Goal: Task Accomplishment & Management: Complete application form

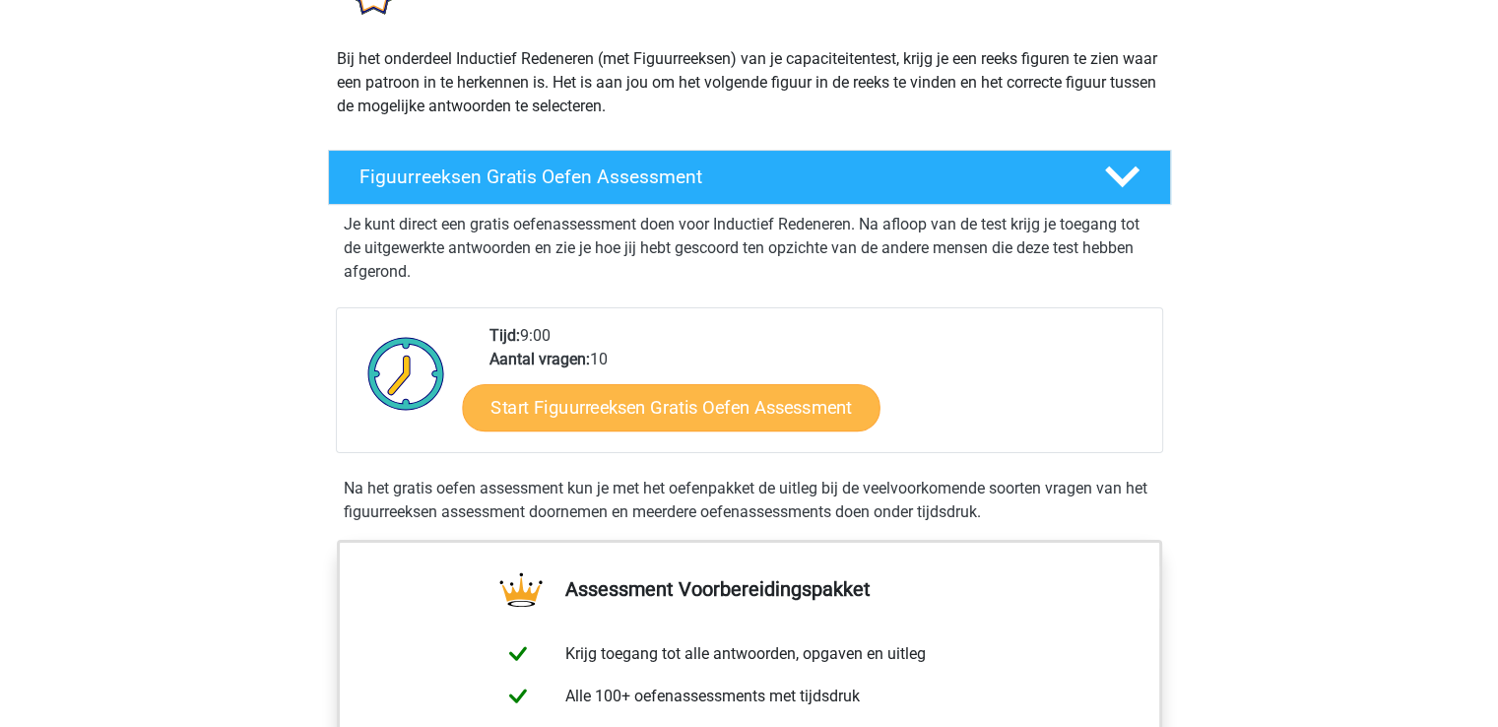
scroll to position [197, 0]
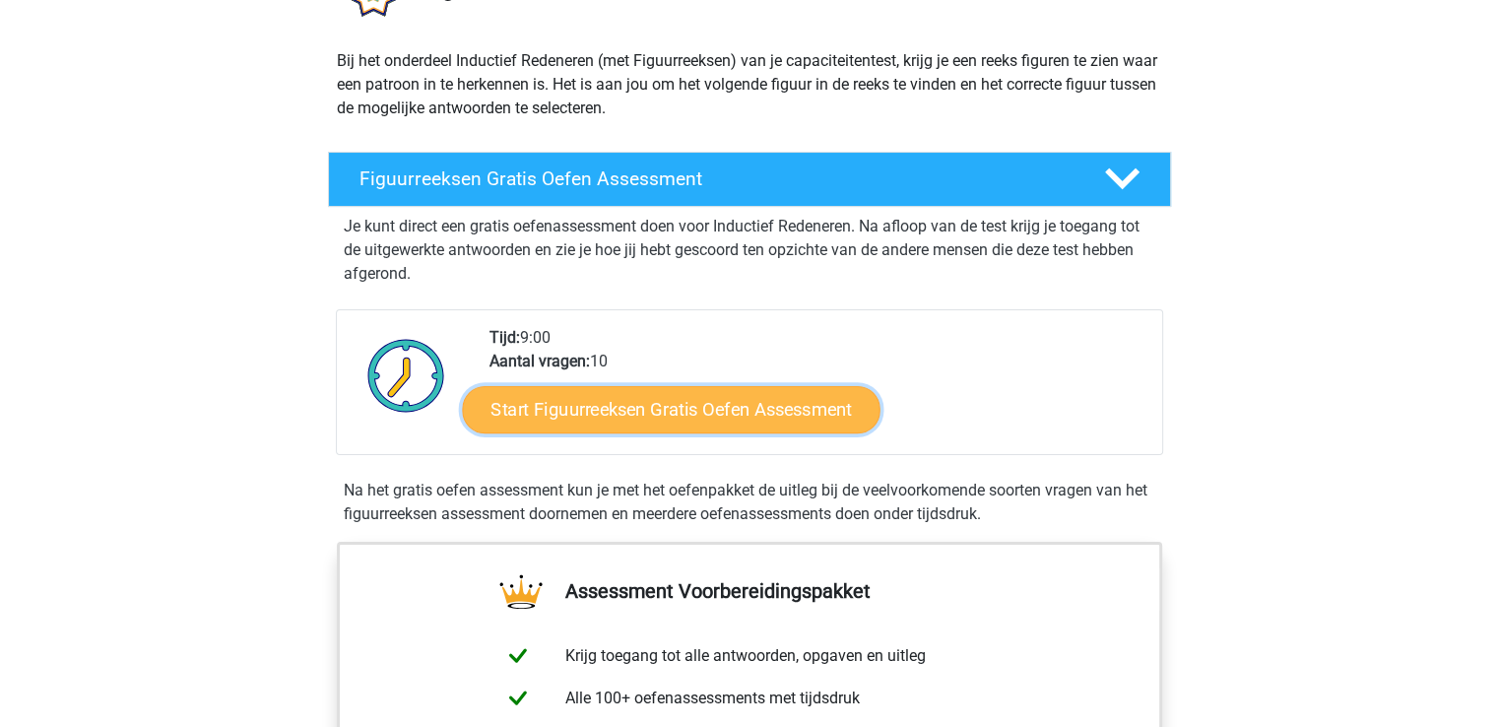
click at [605, 417] on link "Start Figuurreeksen Gratis Oefen Assessment" at bounding box center [671, 408] width 418 height 47
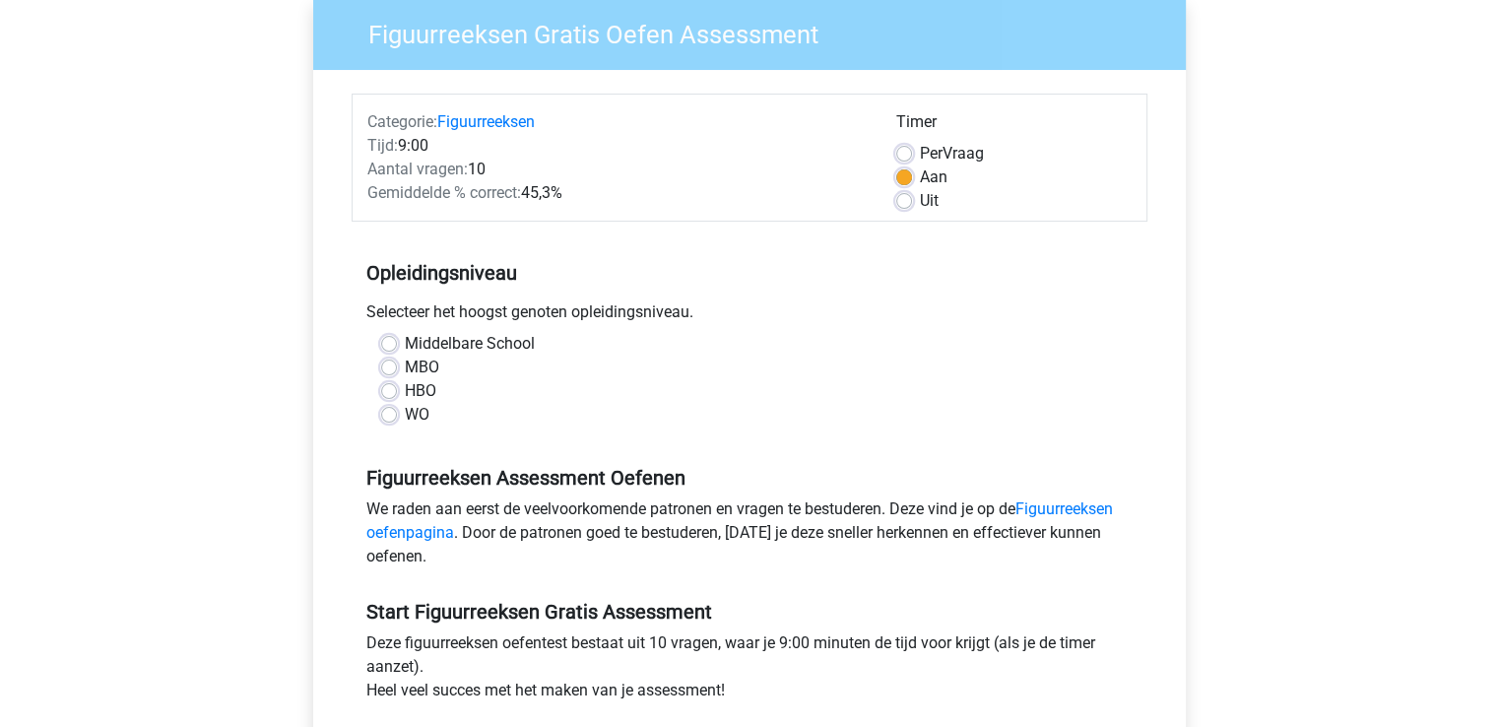
scroll to position [197, 0]
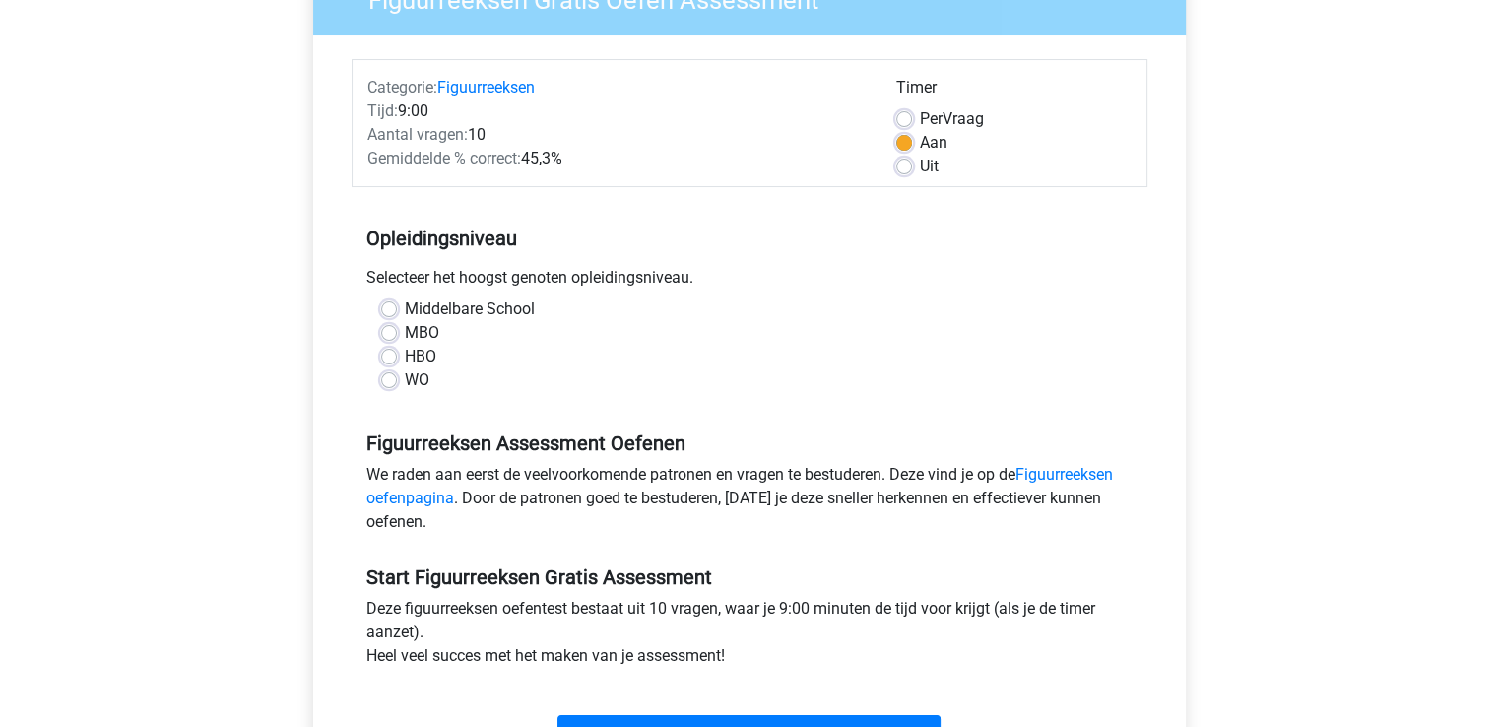
click at [405, 359] on label "HBO" at bounding box center [421, 357] width 32 height 24
click at [393, 359] on input "HBO" at bounding box center [389, 355] width 16 height 20
radio input "true"
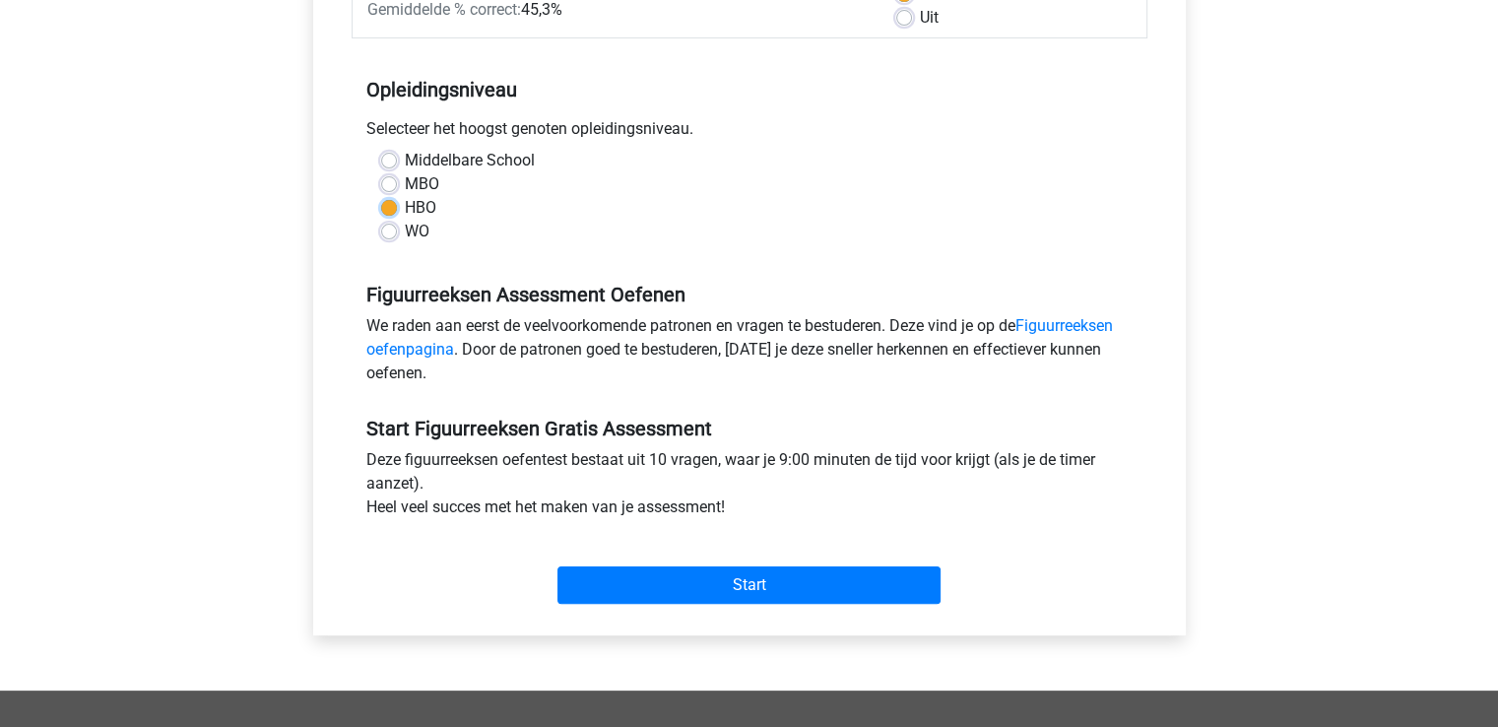
scroll to position [394, 0]
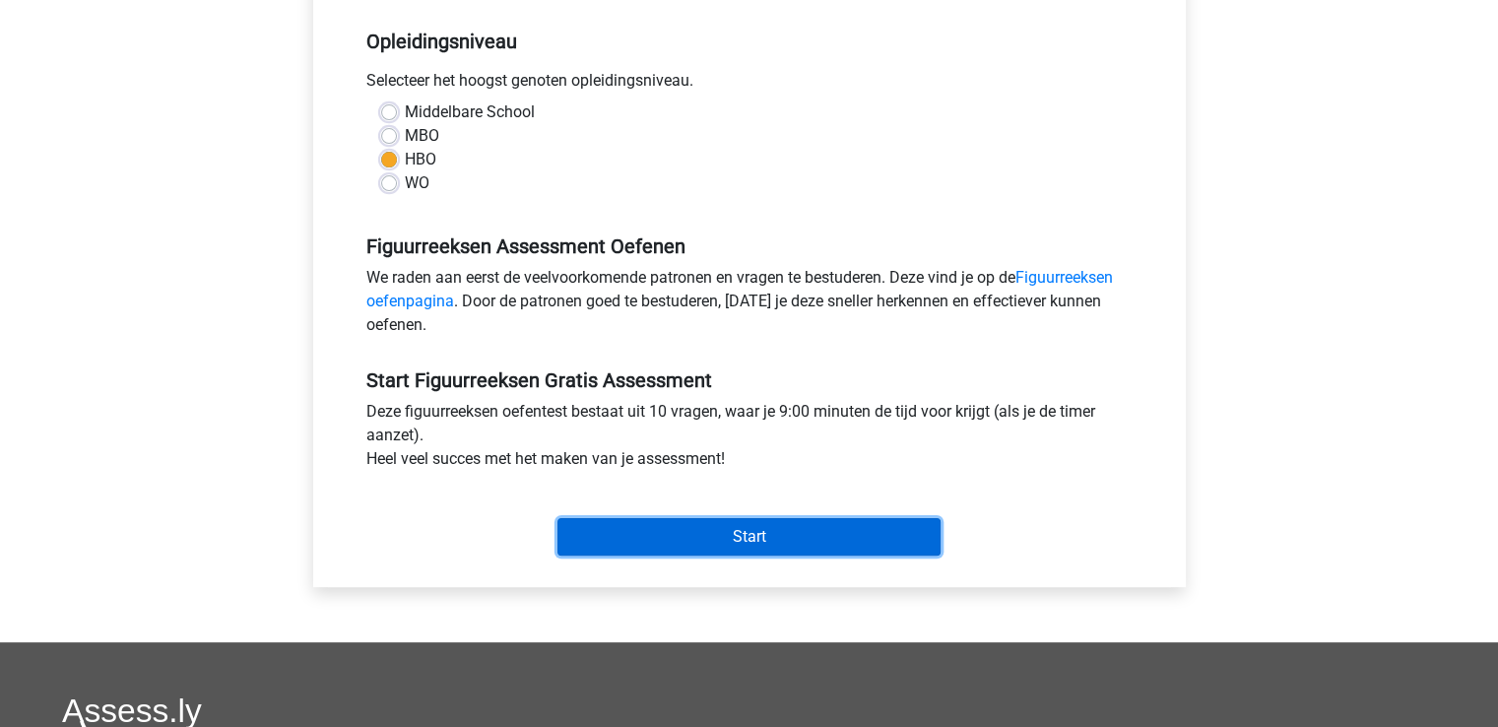
click at [771, 540] on input "Start" at bounding box center [748, 536] width 383 height 37
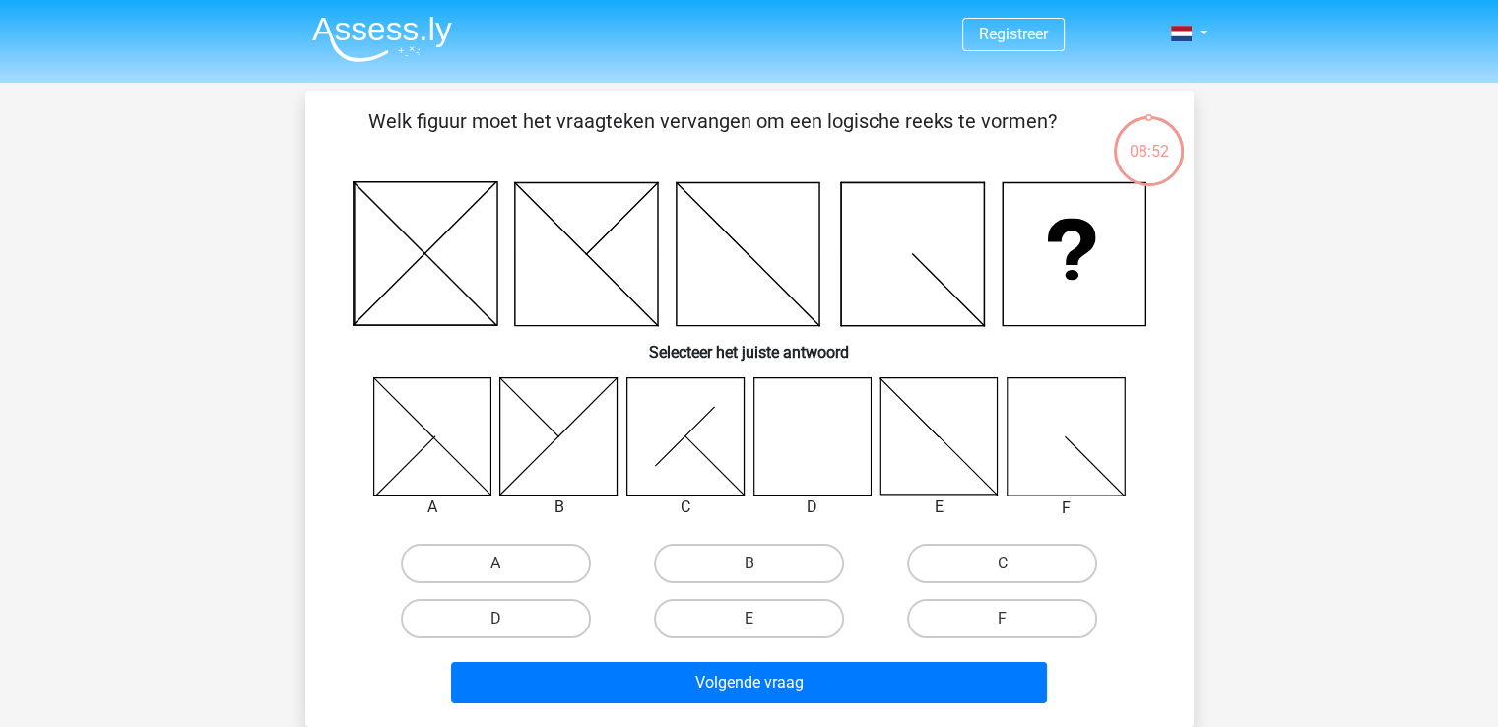
click at [791, 455] on icon at bounding box center [811, 435] width 117 height 117
click at [545, 604] on label "D" at bounding box center [496, 618] width 190 height 39
click at [508, 618] on input "D" at bounding box center [501, 624] width 13 height 13
radio input "true"
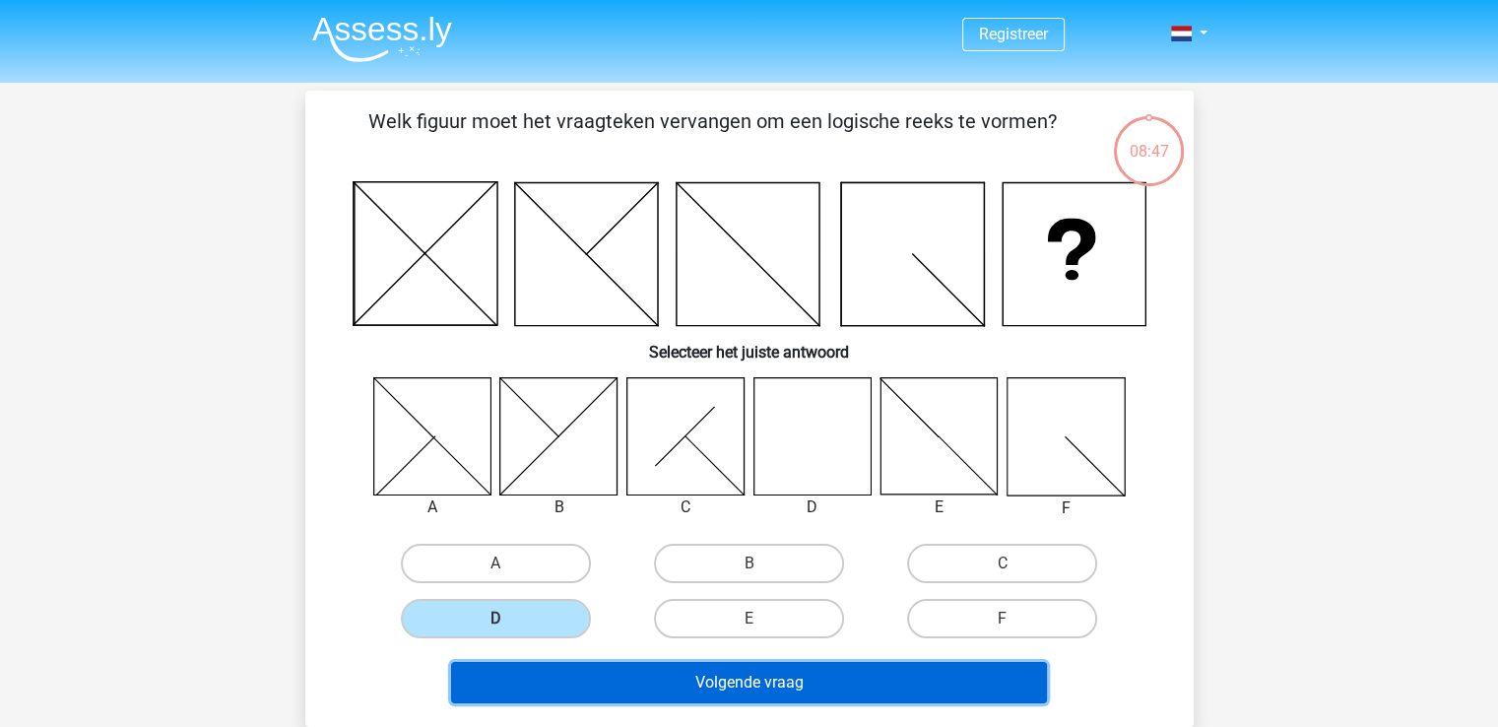
click at [743, 685] on button "Volgende vraag" at bounding box center [749, 682] width 596 height 41
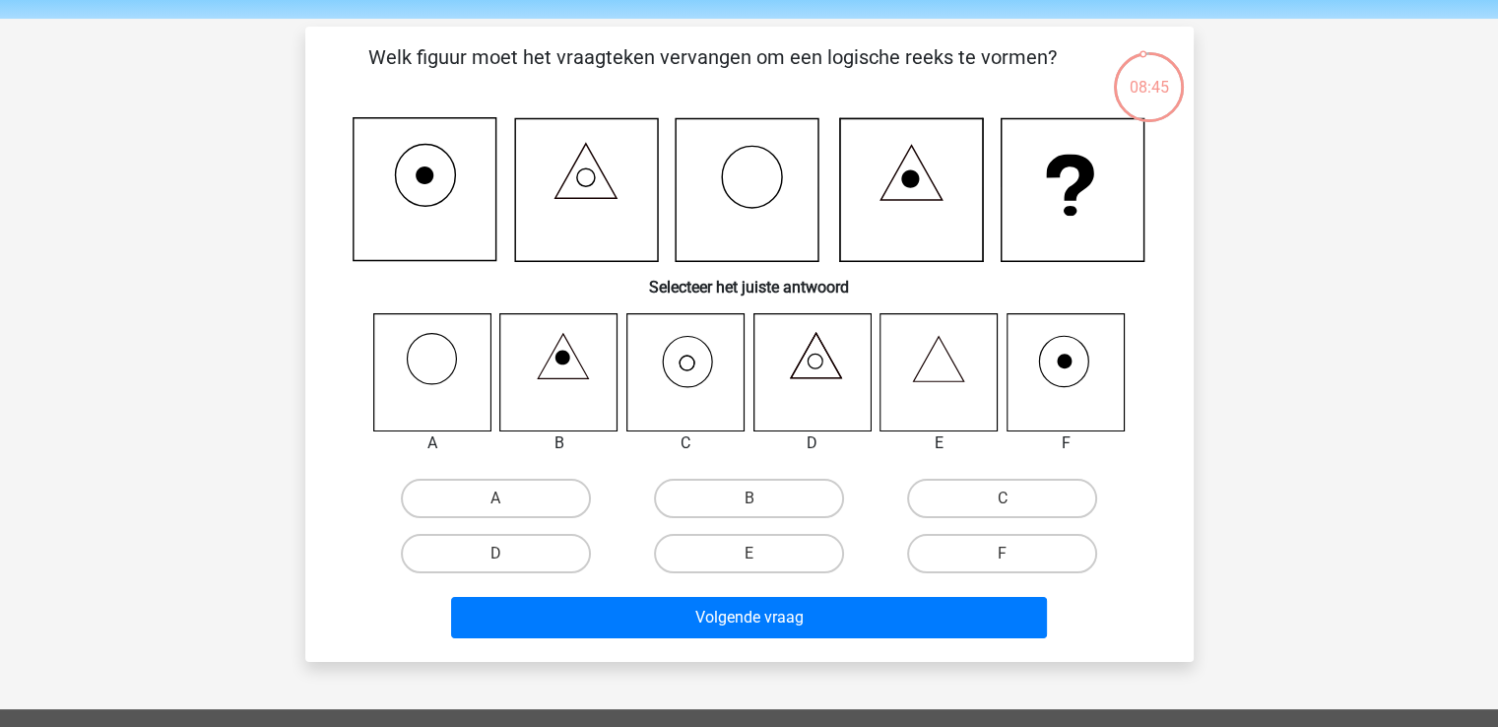
scroll to position [98, 0]
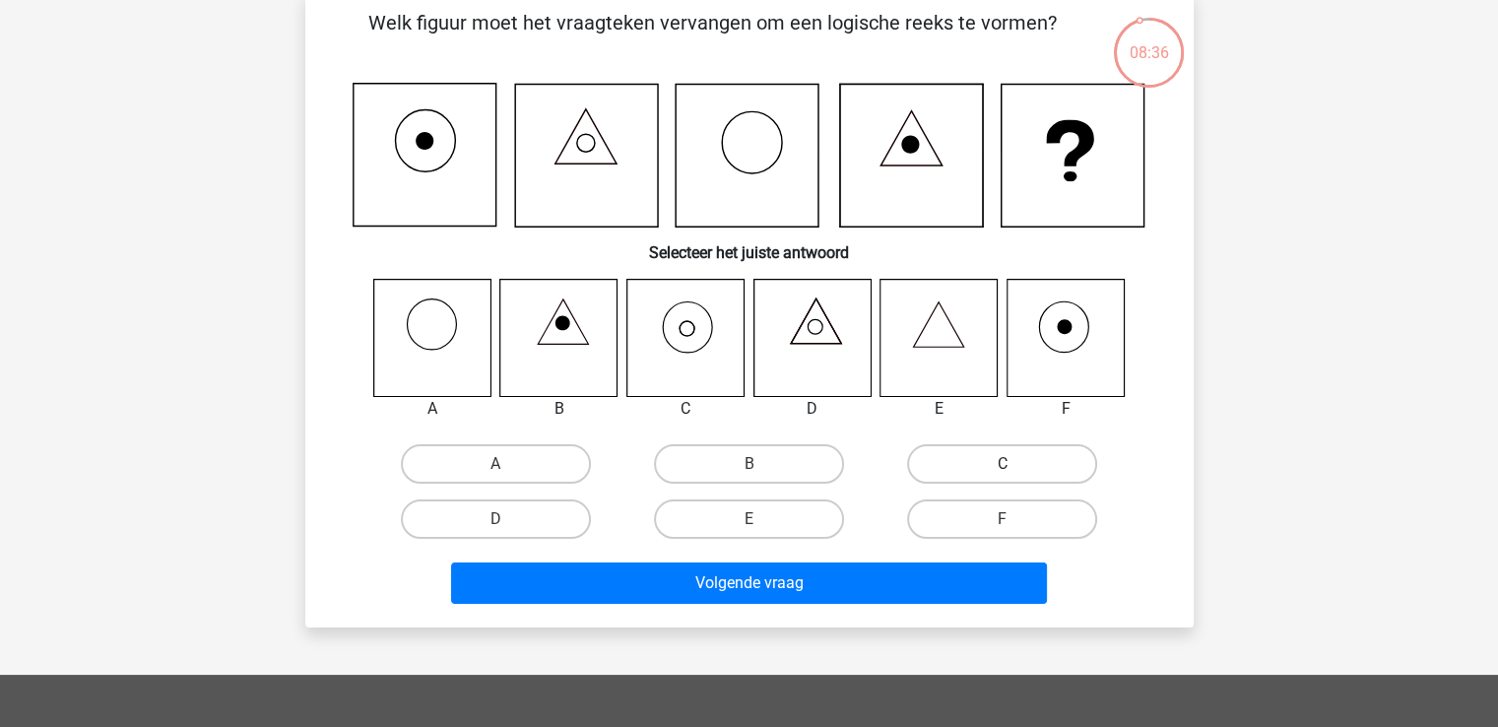
click at [1037, 466] on label "C" at bounding box center [1002, 463] width 190 height 39
click at [1015, 466] on input "C" at bounding box center [1008, 470] width 13 height 13
radio input "true"
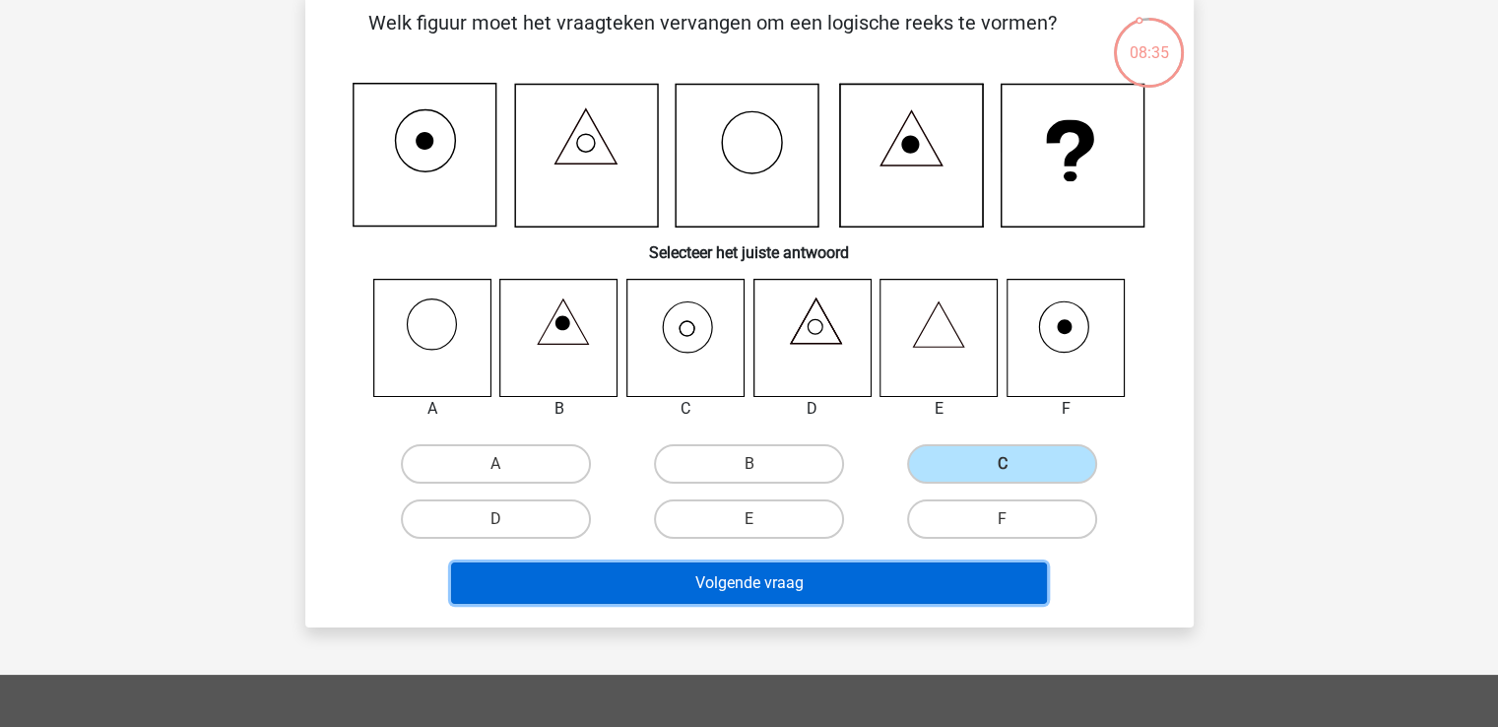
click at [852, 593] on button "Volgende vraag" at bounding box center [749, 582] width 596 height 41
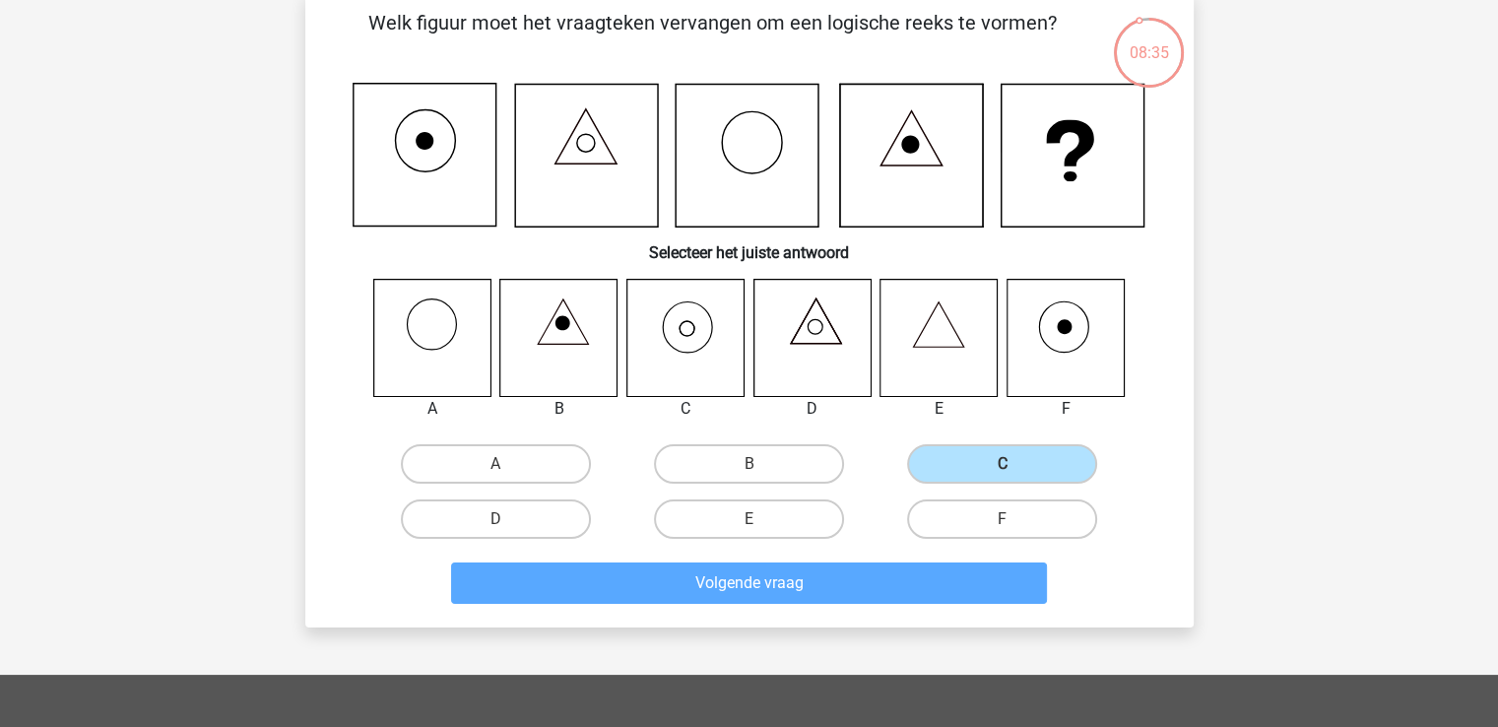
scroll to position [91, 0]
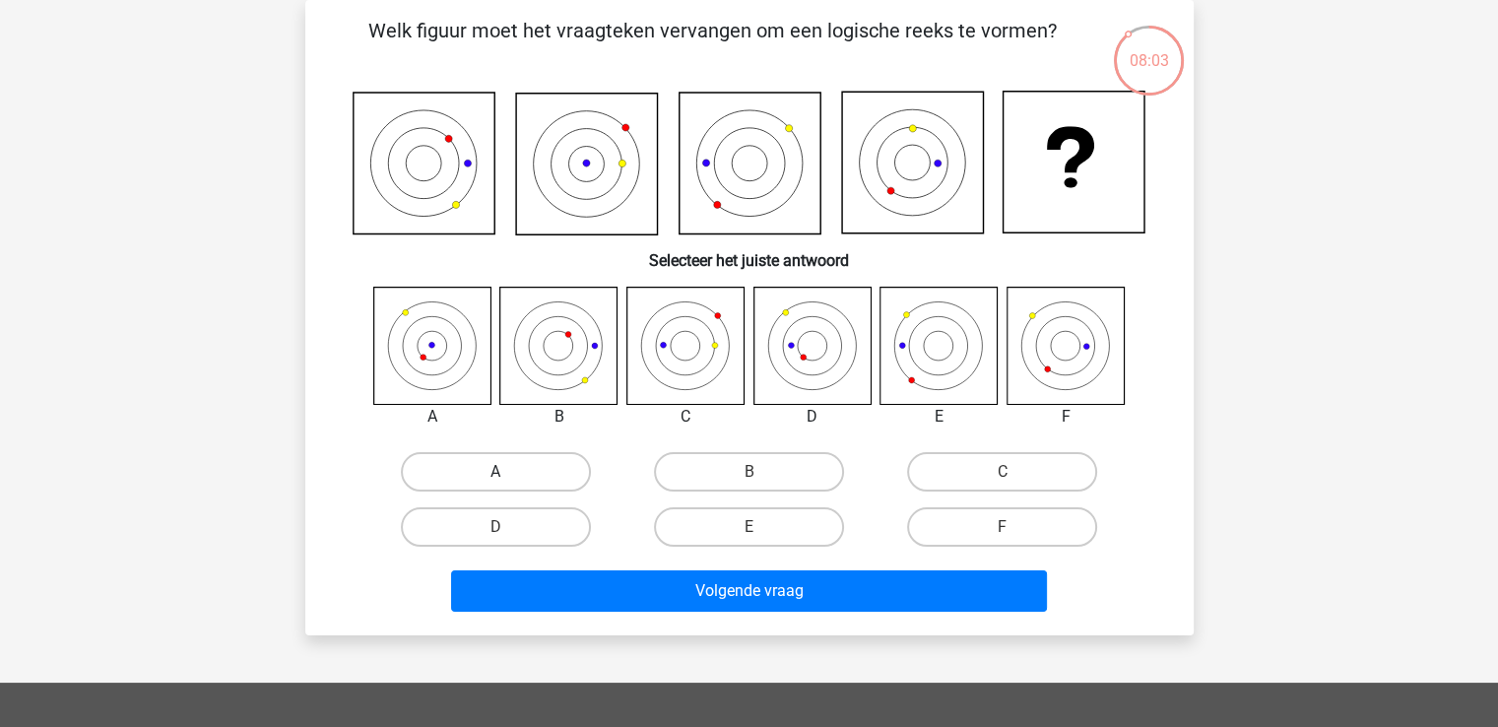
click at [452, 452] on label "A" at bounding box center [496, 471] width 190 height 39
click at [495, 472] on input "A" at bounding box center [501, 478] width 13 height 13
radio input "true"
click at [454, 458] on label "A" at bounding box center [496, 471] width 190 height 39
click at [495, 472] on input "A" at bounding box center [501, 478] width 13 height 13
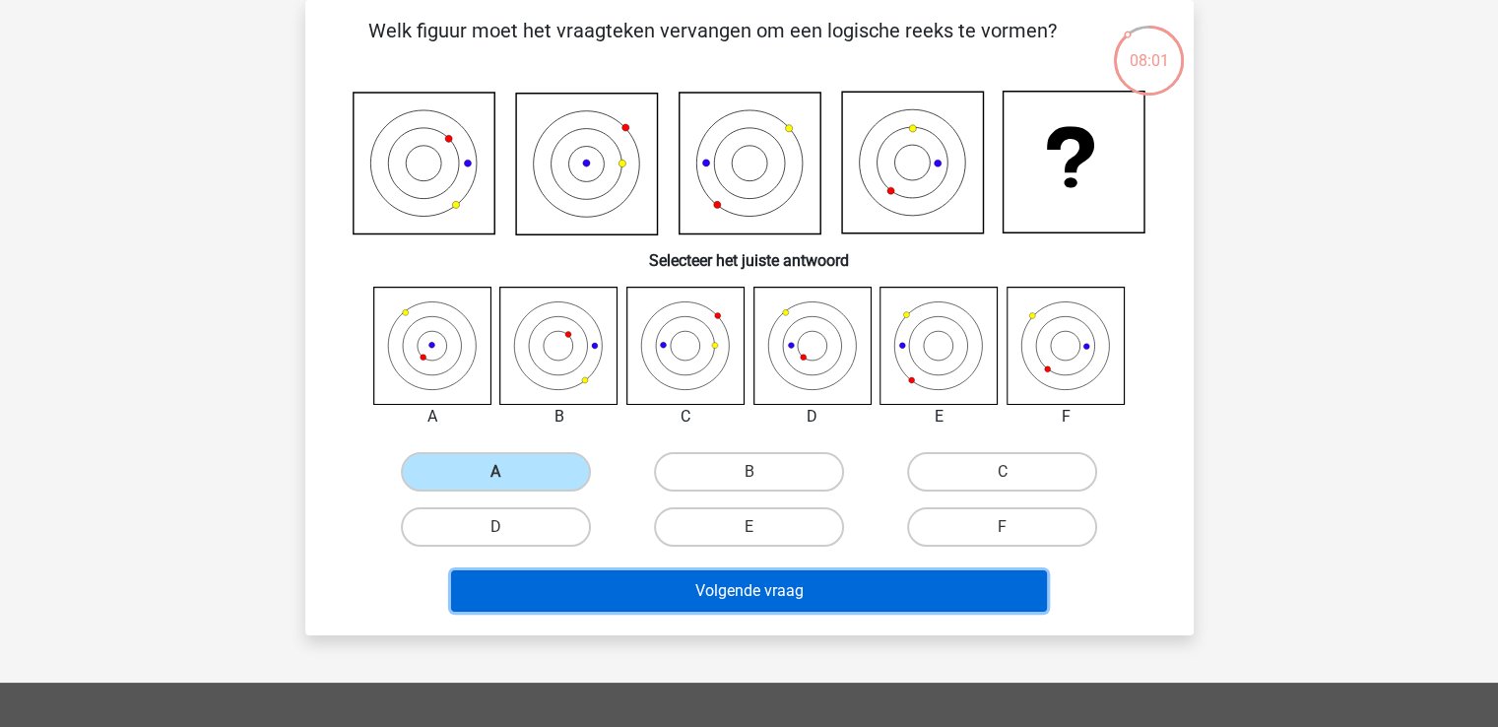
click at [678, 585] on button "Volgende vraag" at bounding box center [749, 590] width 596 height 41
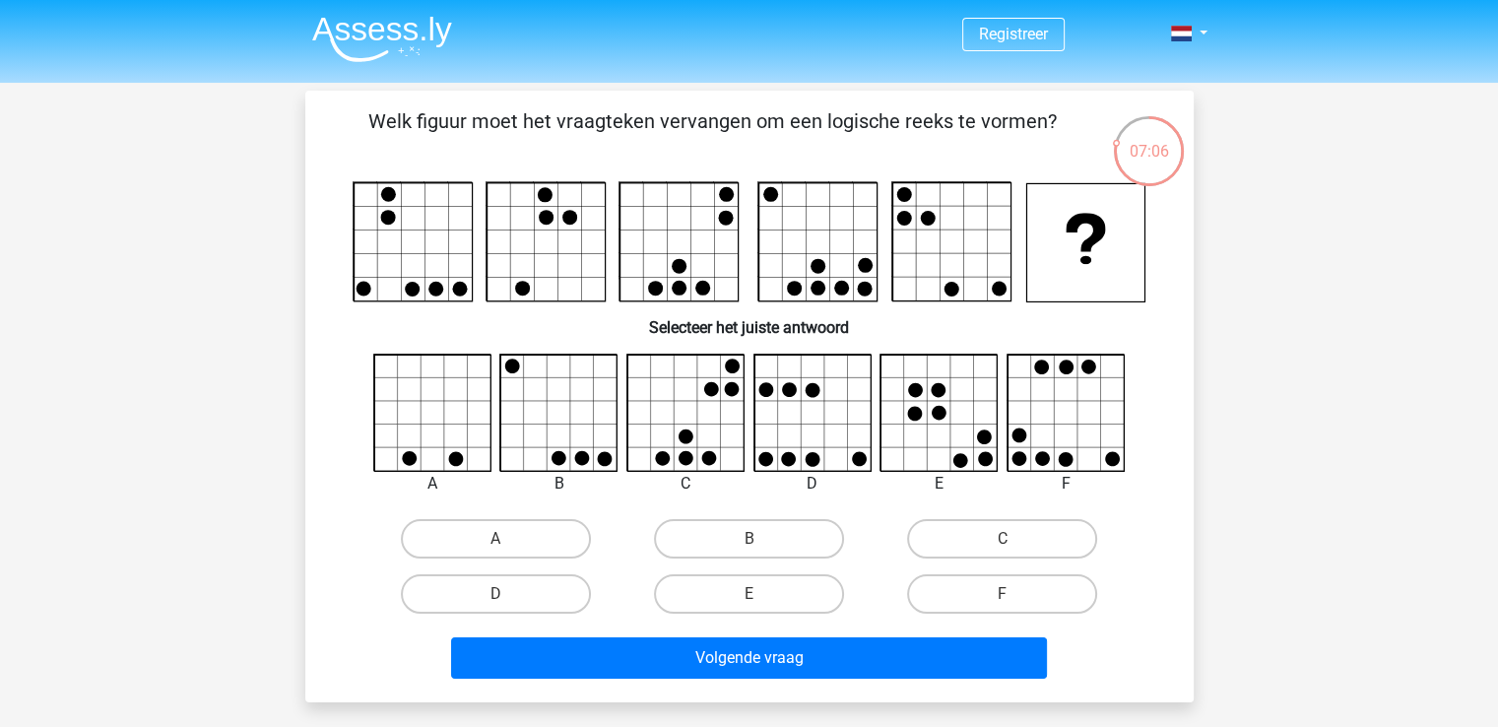
scroll to position [98, 0]
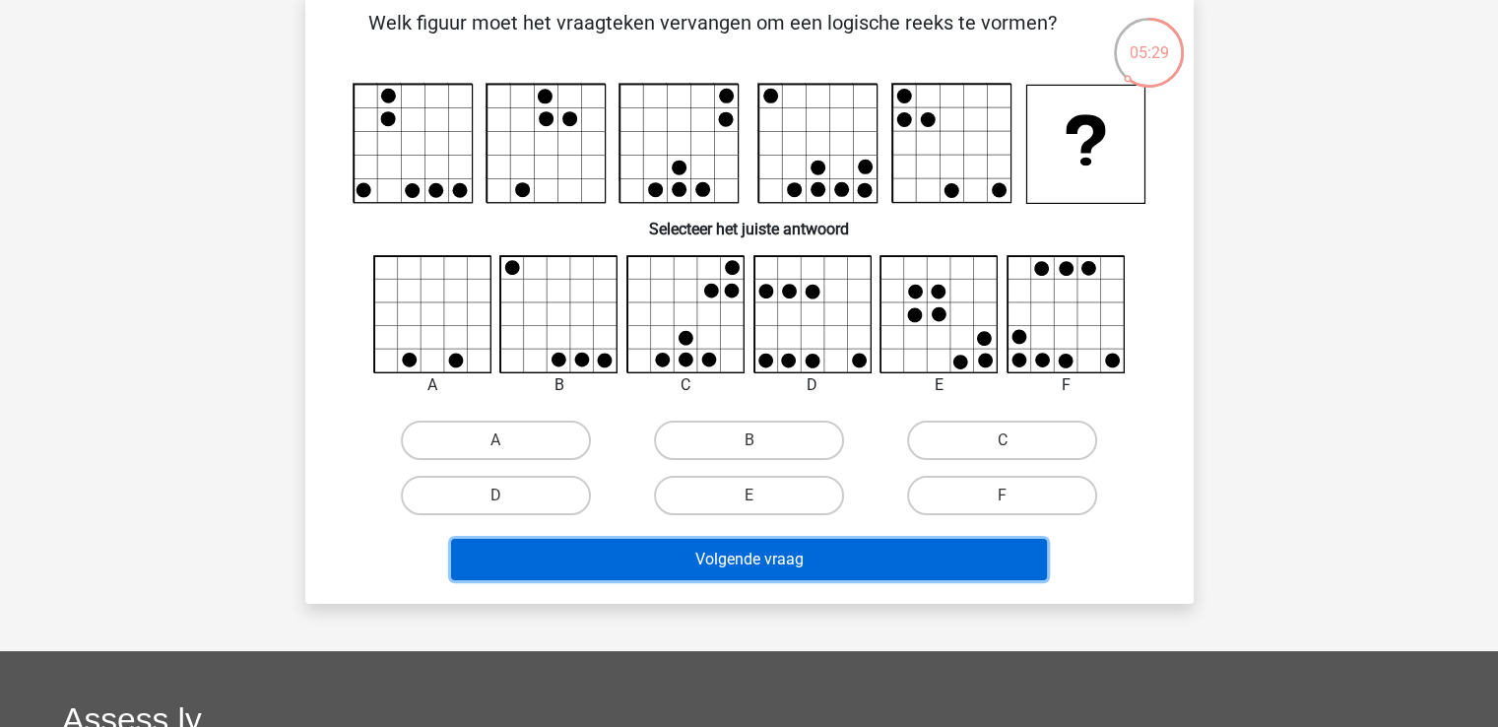
click at [832, 558] on button "Volgende vraag" at bounding box center [749, 559] width 596 height 41
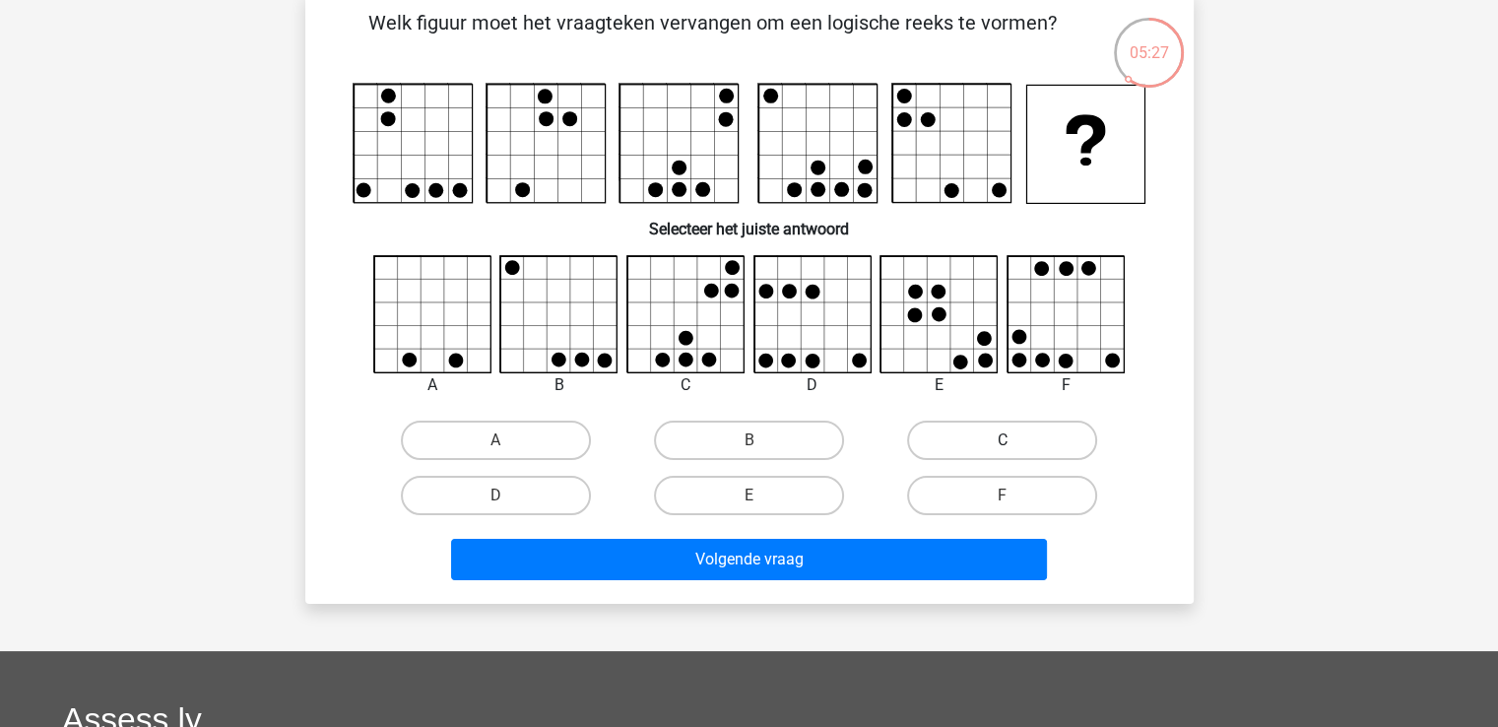
click at [991, 439] on label "C" at bounding box center [1002, 439] width 190 height 39
click at [1002, 440] on input "C" at bounding box center [1008, 446] width 13 height 13
radio input "true"
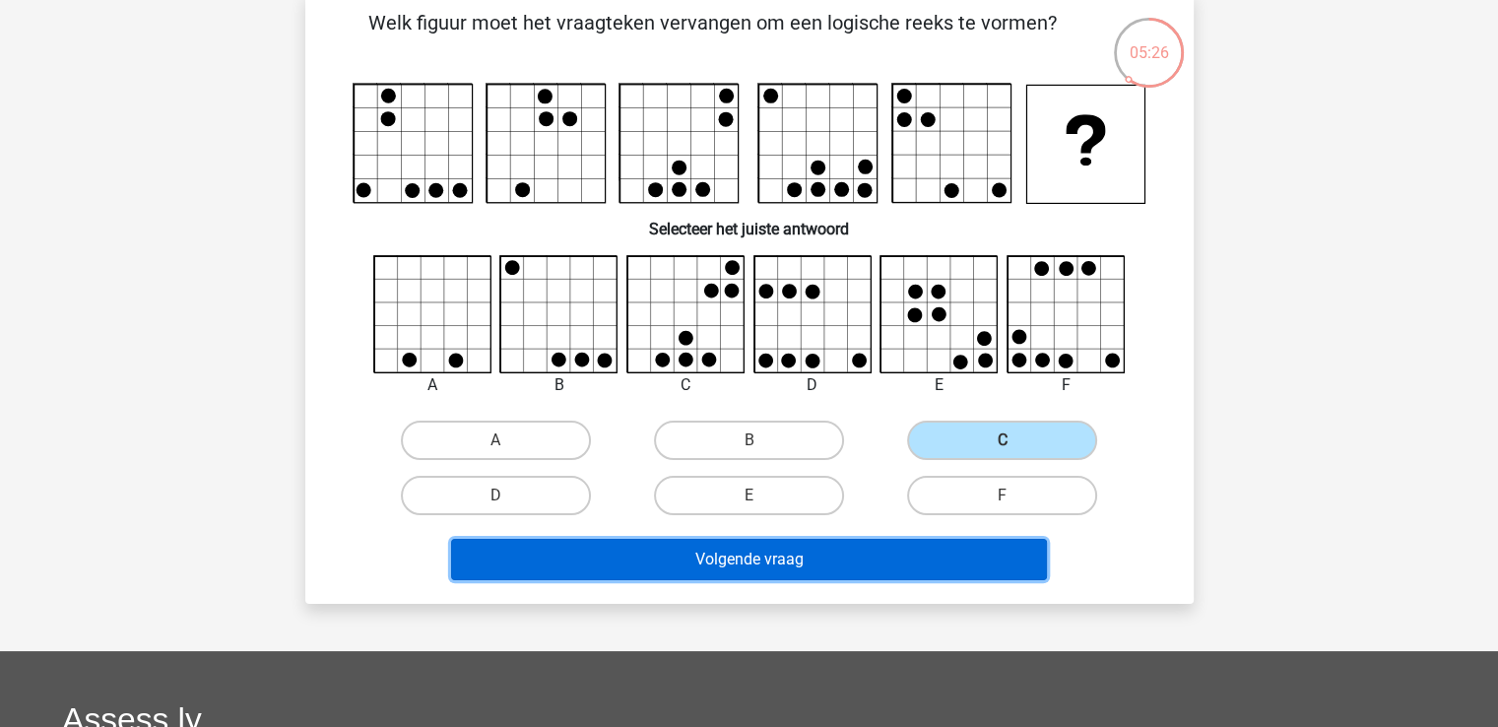
click at [943, 557] on button "Volgende vraag" at bounding box center [749, 559] width 596 height 41
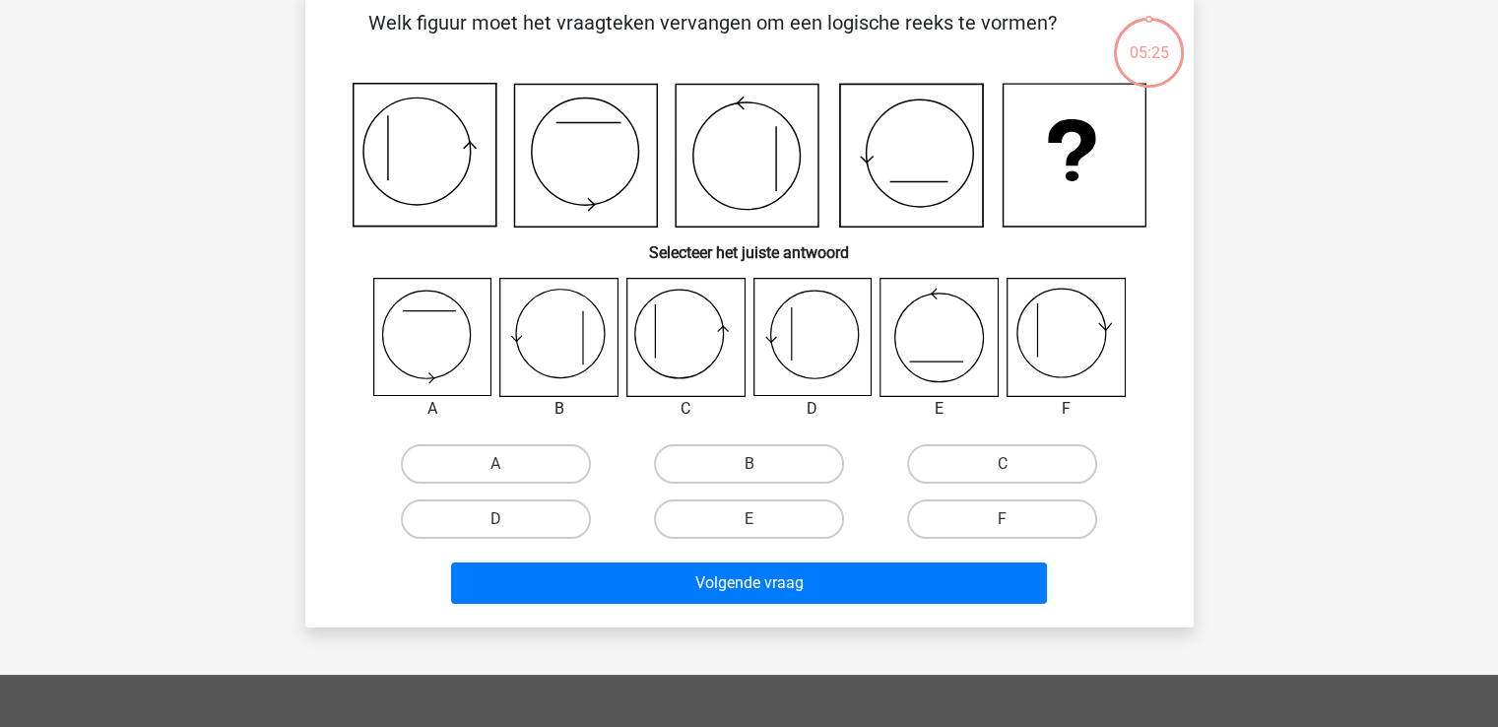
scroll to position [91, 0]
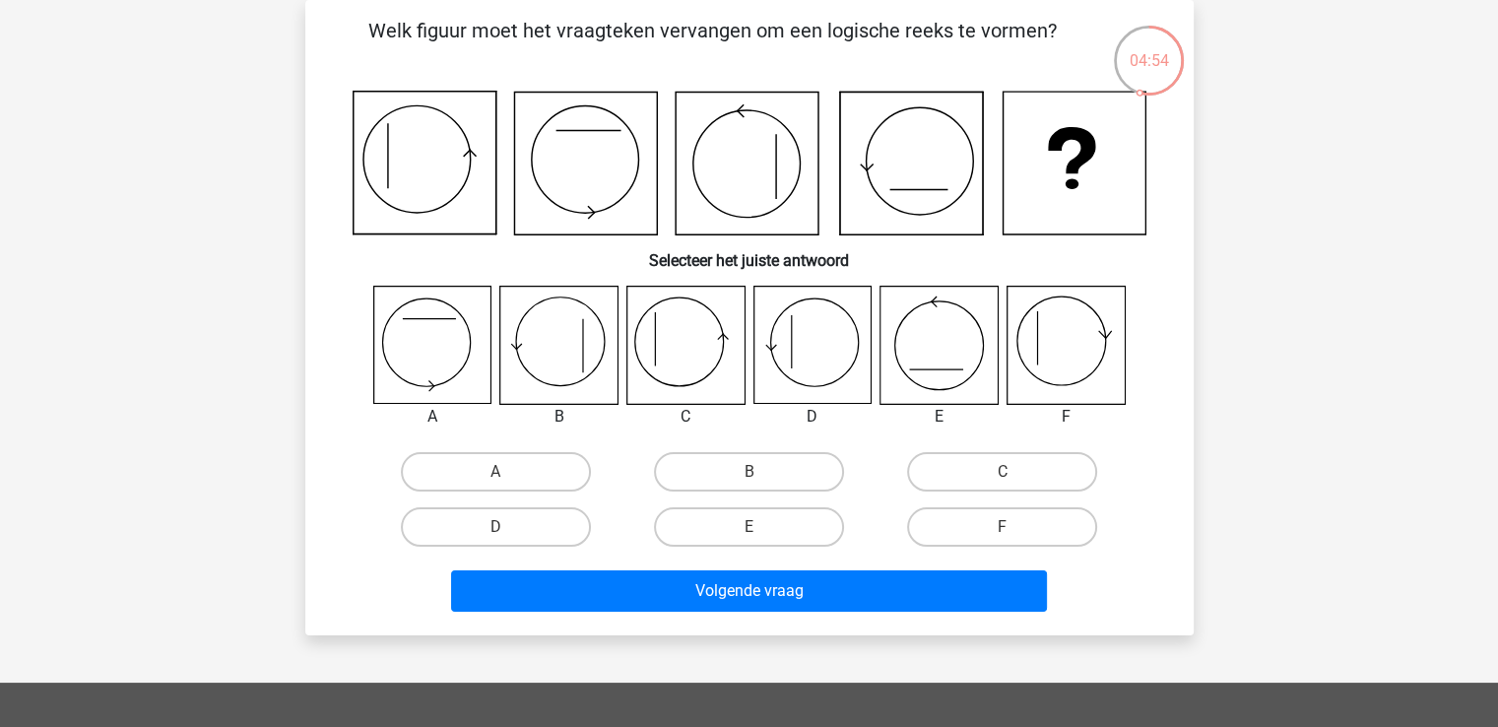
click at [688, 347] on icon at bounding box center [684, 345] width 117 height 117
click at [666, 341] on icon at bounding box center [684, 345] width 117 height 117
click at [1015, 463] on label "C" at bounding box center [1002, 471] width 190 height 39
click at [1015, 472] on input "C" at bounding box center [1008, 478] width 13 height 13
radio input "true"
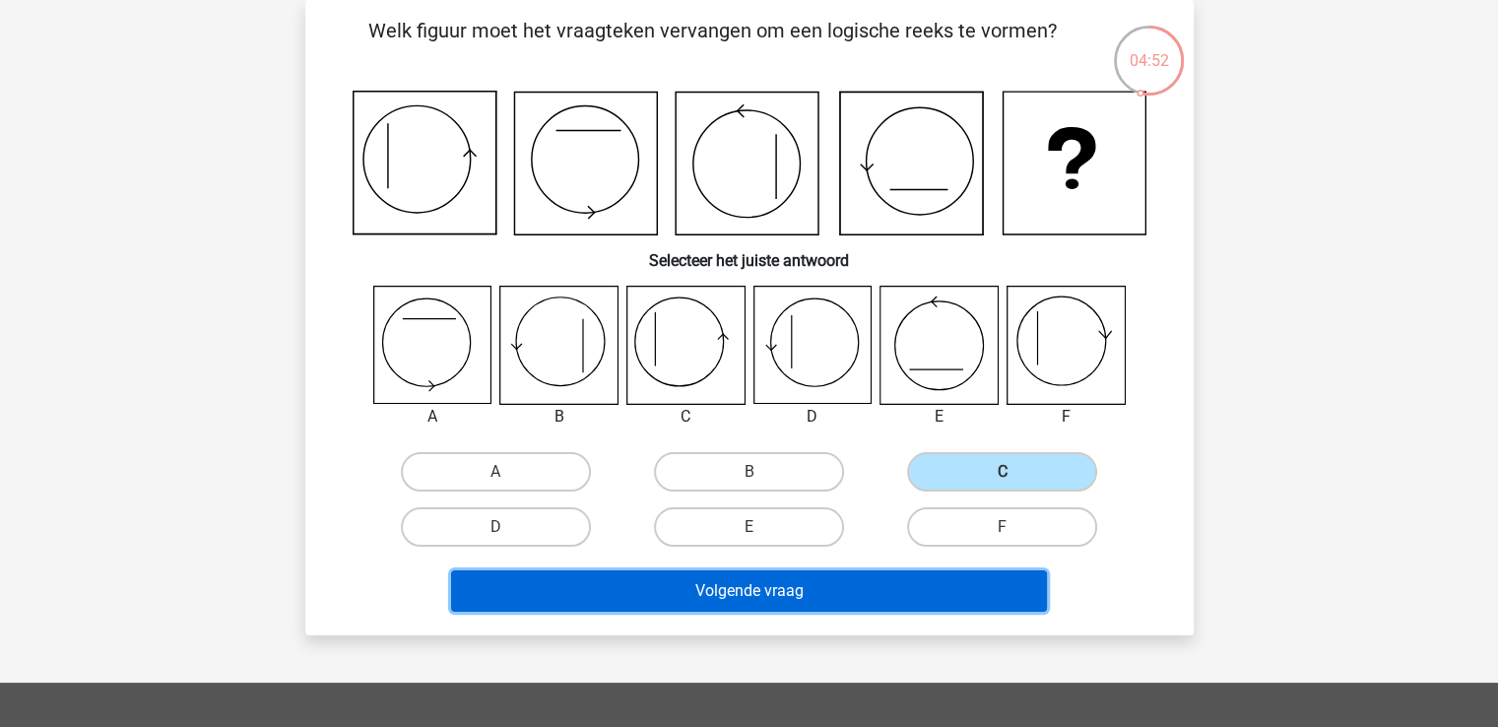
click at [937, 592] on button "Volgende vraag" at bounding box center [749, 590] width 596 height 41
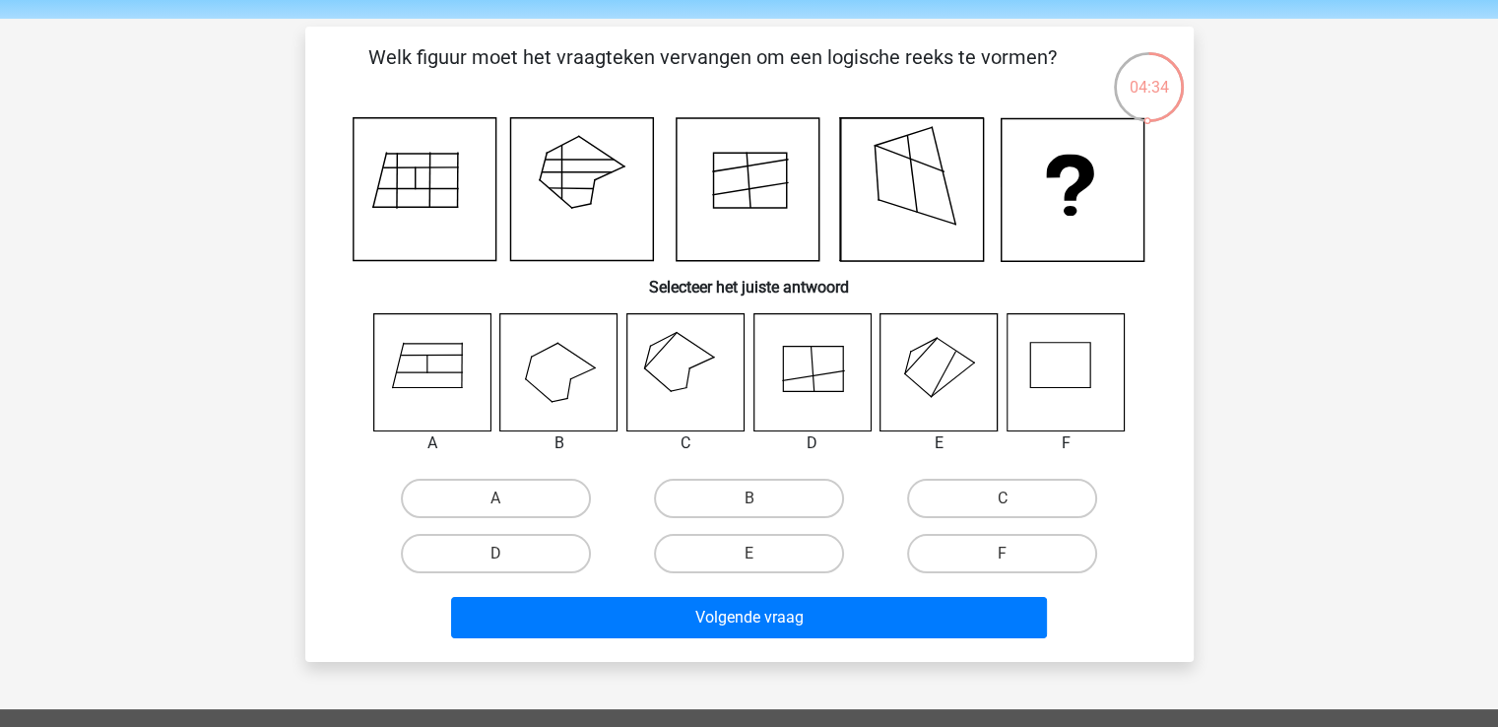
scroll to position [98, 0]
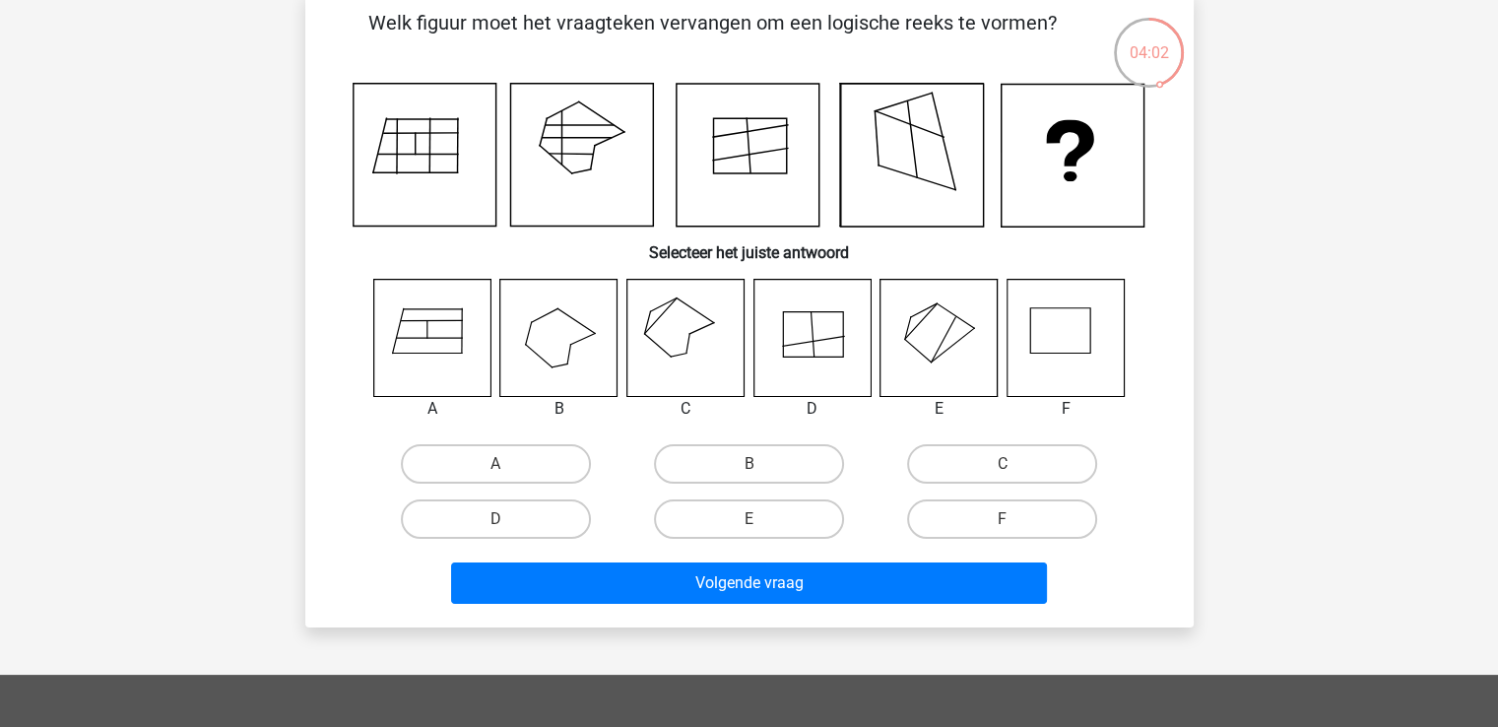
click at [674, 332] on icon at bounding box center [684, 337] width 117 height 117
click at [686, 312] on icon at bounding box center [684, 337] width 117 height 117
click at [998, 454] on label "C" at bounding box center [1002, 463] width 190 height 39
click at [1002, 464] on input "C" at bounding box center [1008, 470] width 13 height 13
radio input "true"
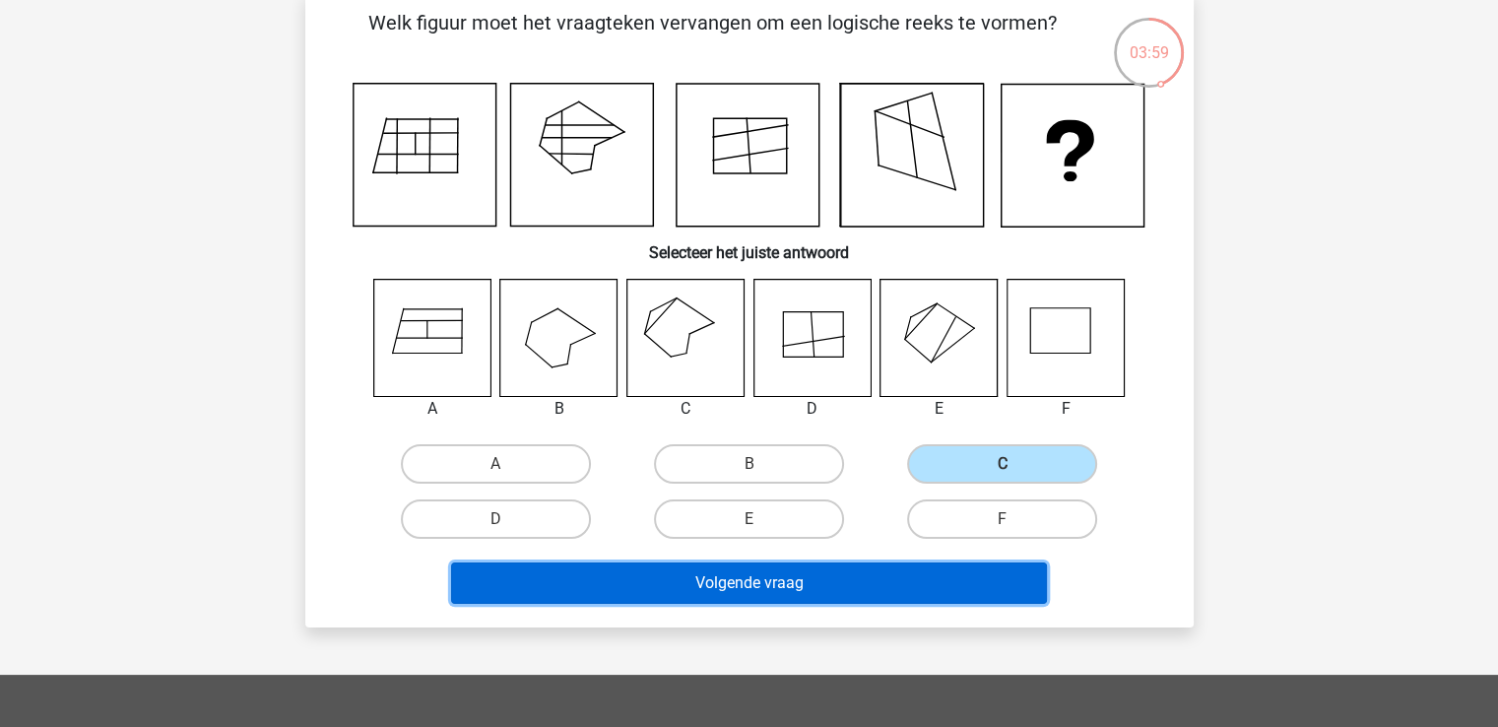
click at [981, 568] on button "Volgende vraag" at bounding box center [749, 582] width 596 height 41
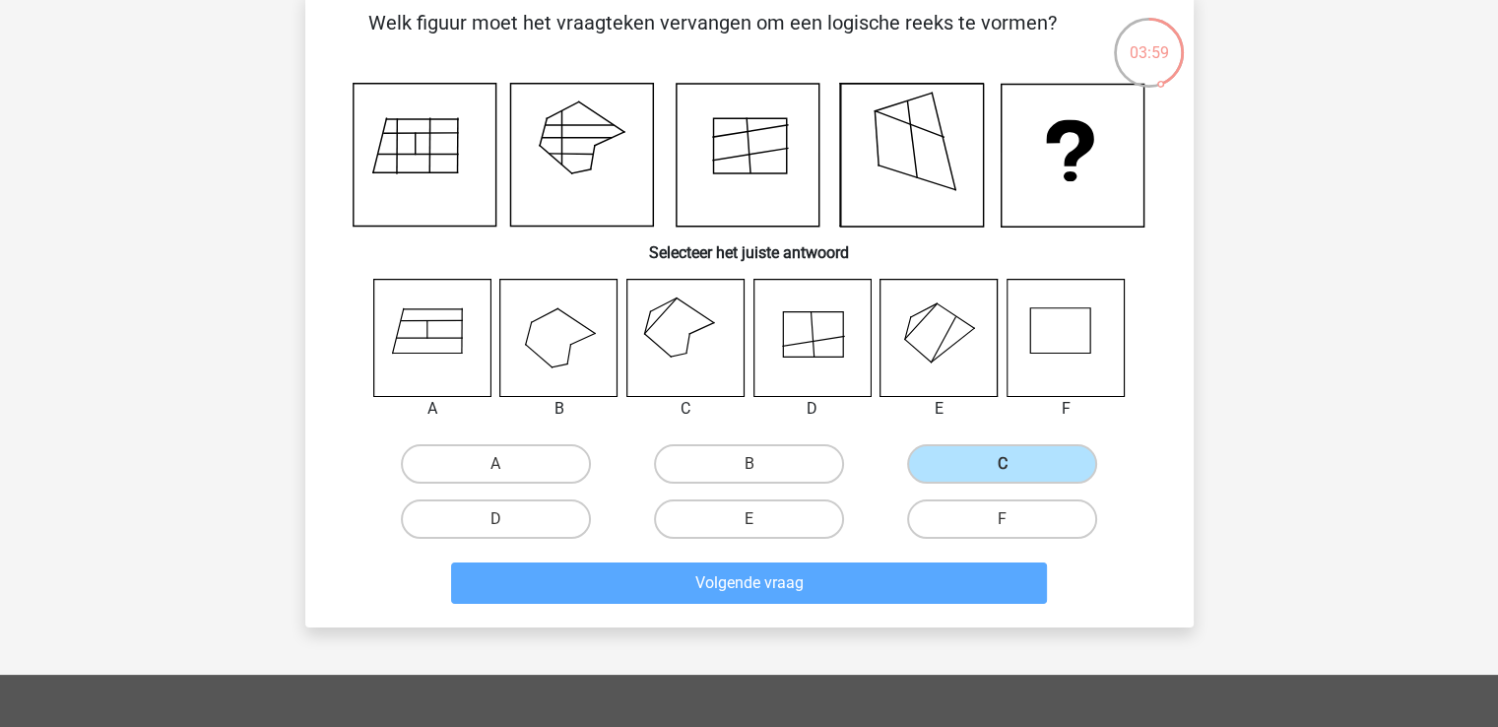
scroll to position [91, 0]
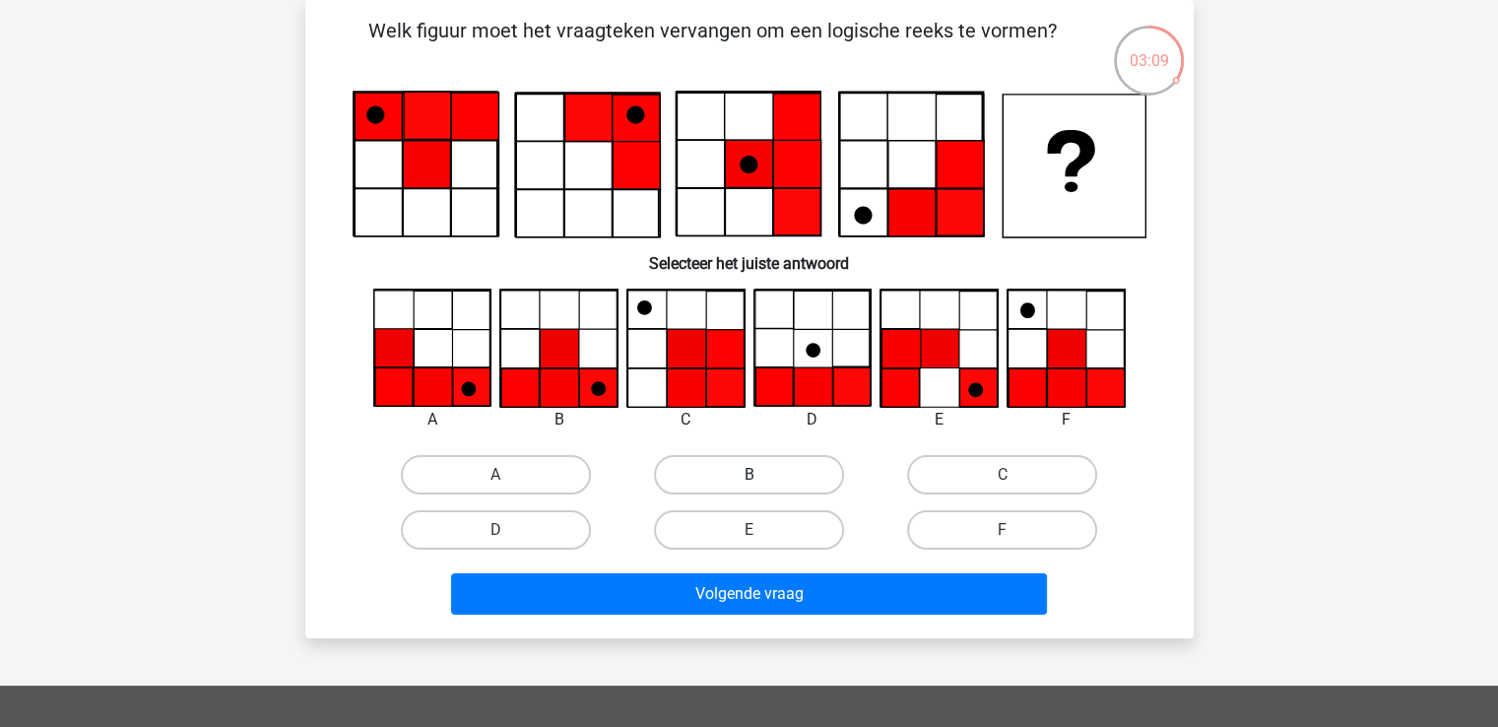
click at [764, 478] on label "B" at bounding box center [749, 474] width 190 height 39
click at [761, 478] on input "B" at bounding box center [754, 481] width 13 height 13
radio input "true"
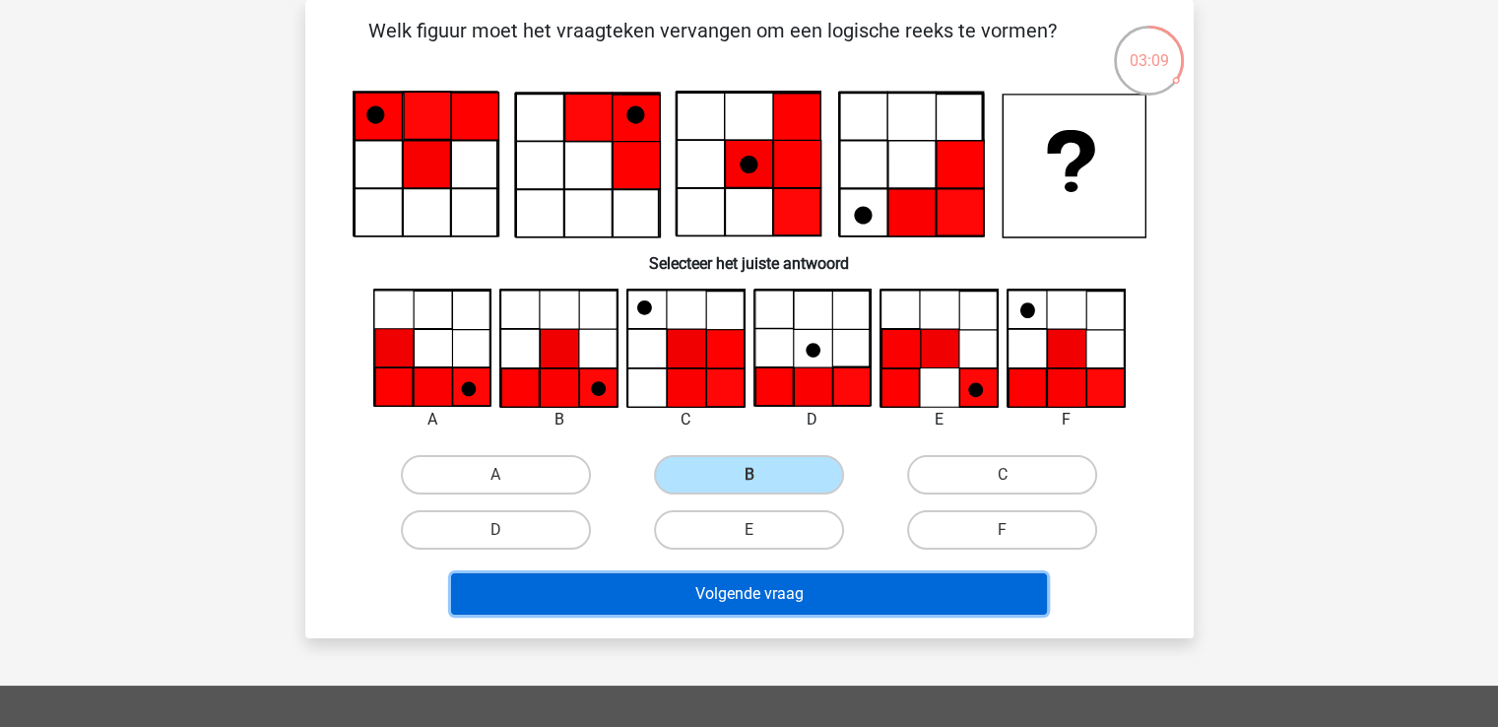
click at [835, 589] on button "Volgende vraag" at bounding box center [749, 593] width 596 height 41
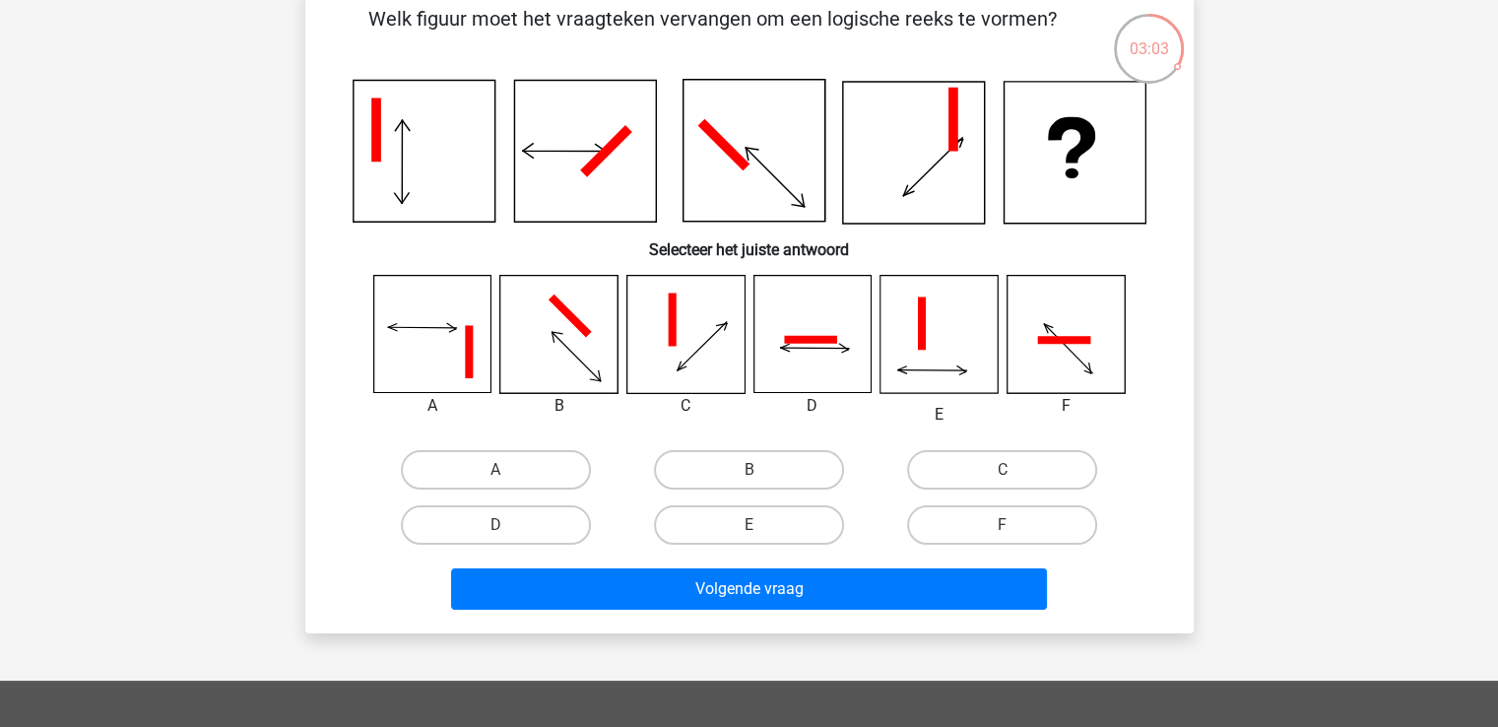
scroll to position [98, 0]
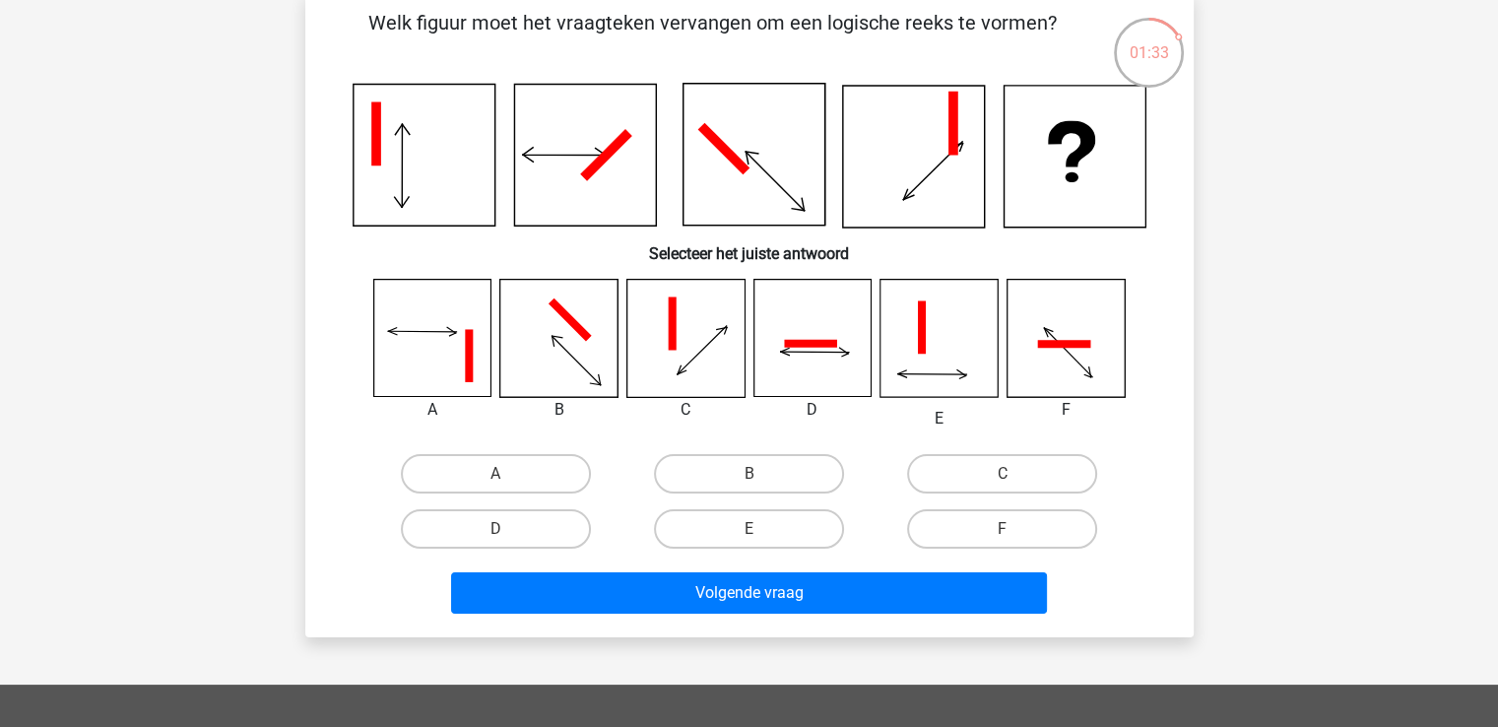
click at [814, 355] on icon at bounding box center [811, 338] width 117 height 117
click at [571, 530] on label "D" at bounding box center [496, 528] width 190 height 39
click at [508, 530] on input "D" at bounding box center [501, 535] width 13 height 13
radio input "true"
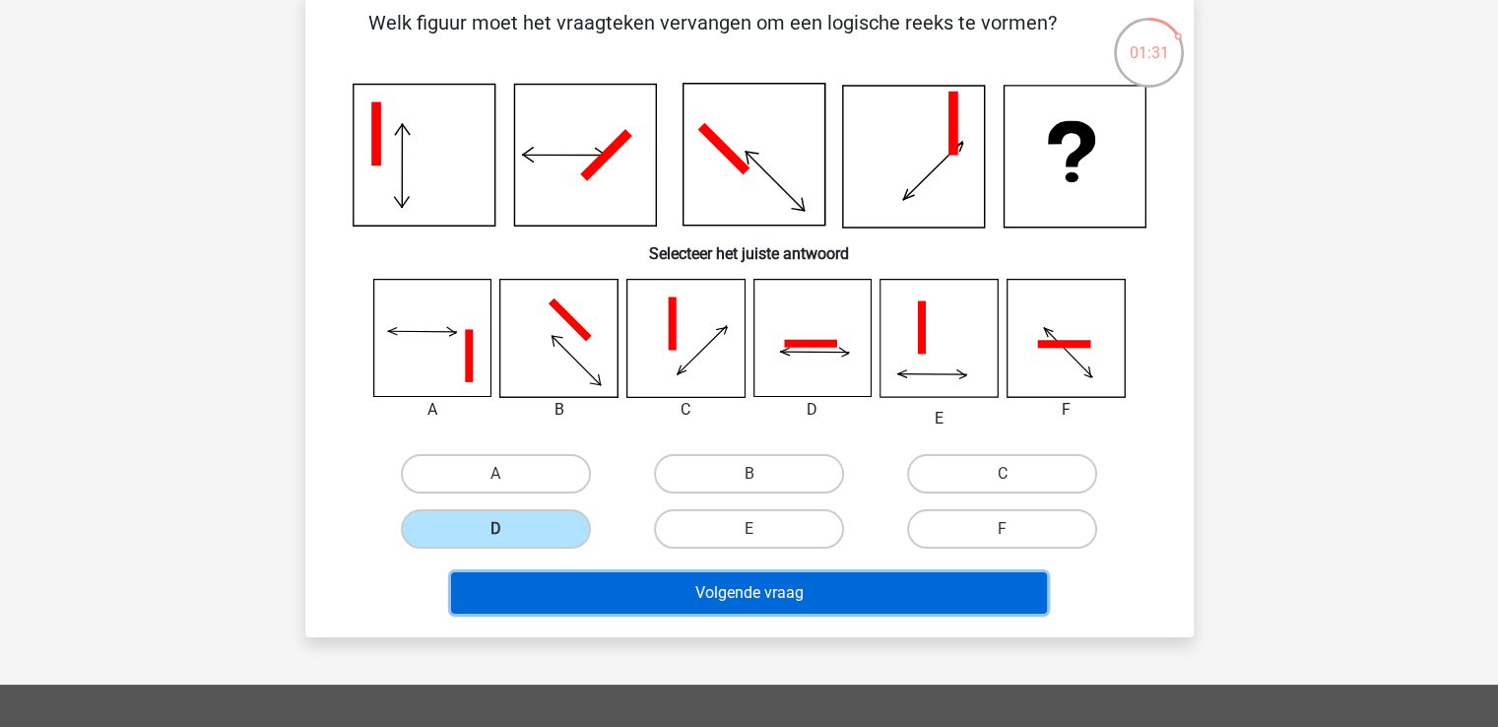
click at [713, 601] on button "Volgende vraag" at bounding box center [749, 592] width 596 height 41
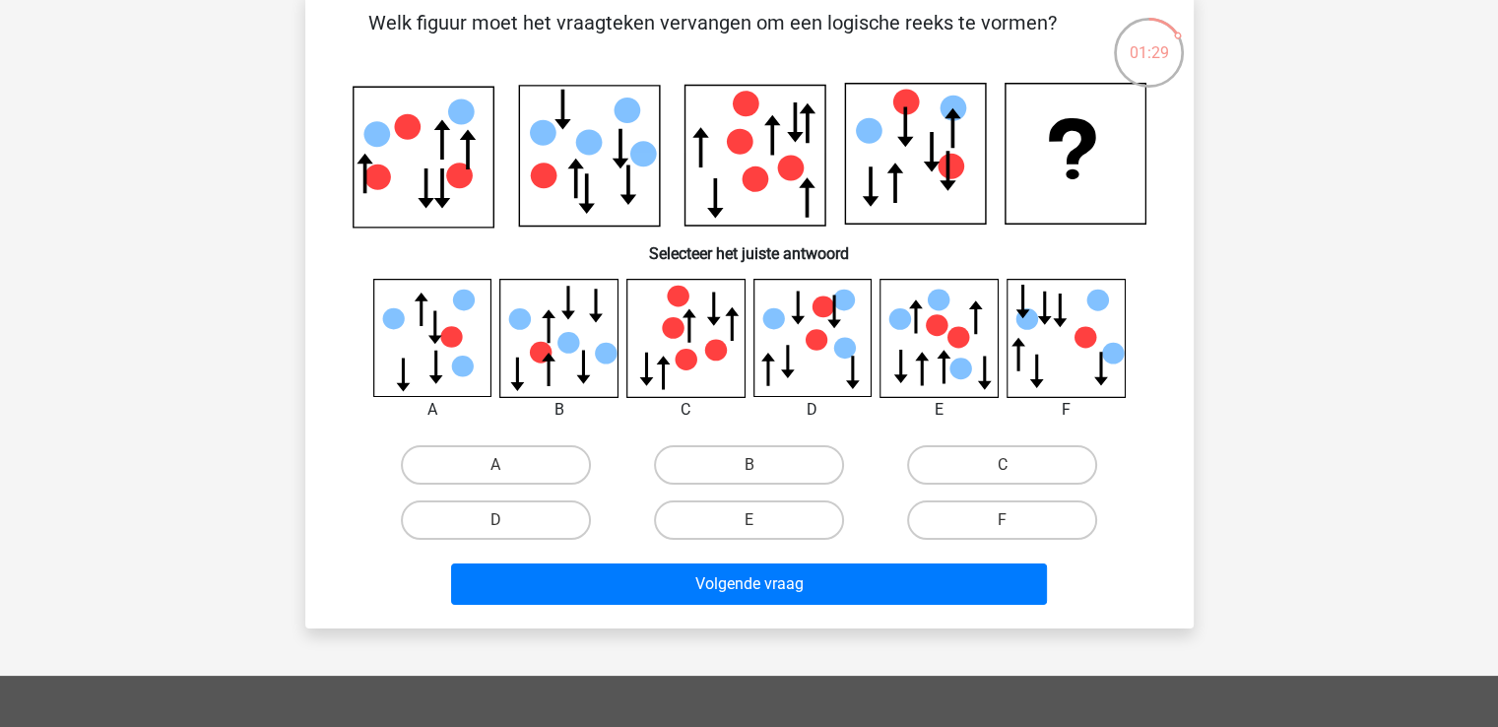
scroll to position [0, 0]
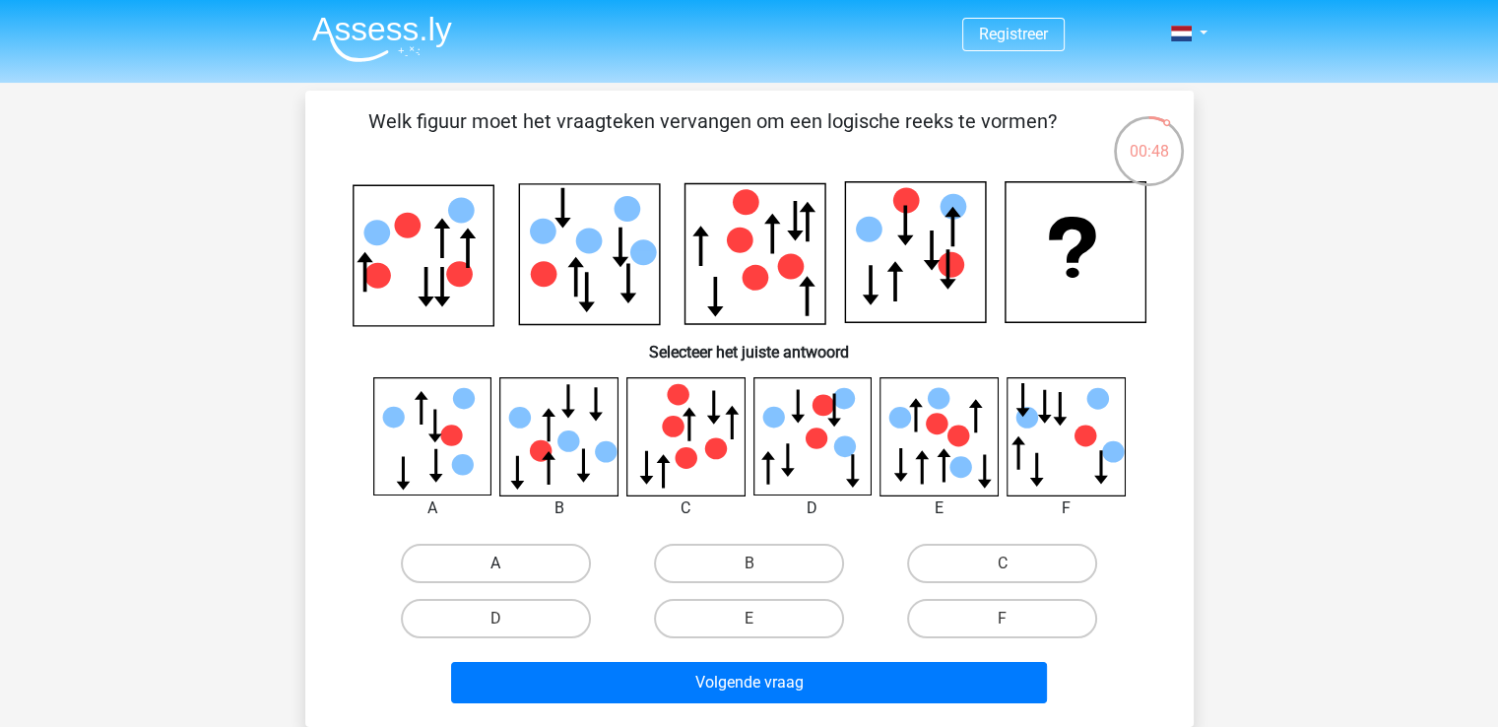
click at [487, 556] on label "A" at bounding box center [496, 563] width 190 height 39
click at [495, 563] on input "A" at bounding box center [501, 569] width 13 height 13
radio input "true"
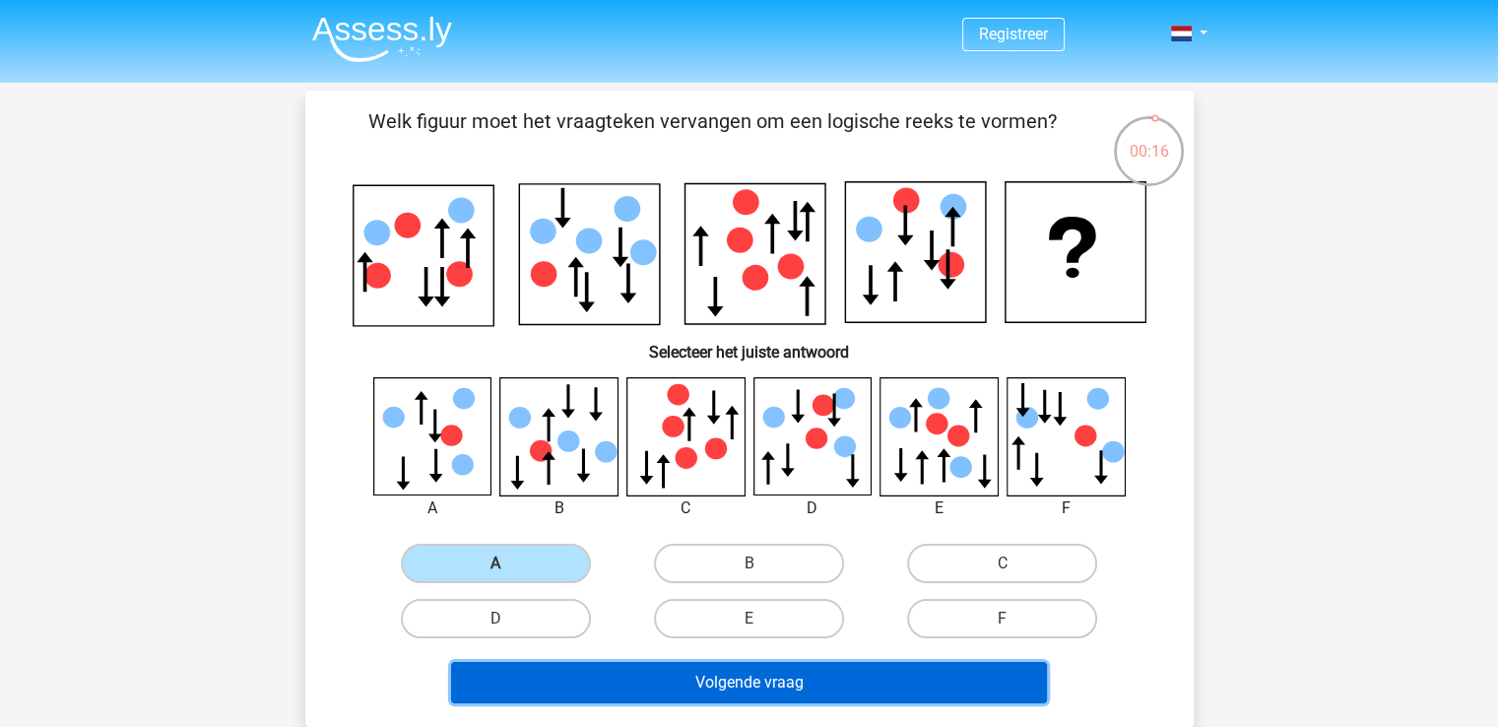
click at [768, 662] on button "Volgende vraag" at bounding box center [749, 682] width 596 height 41
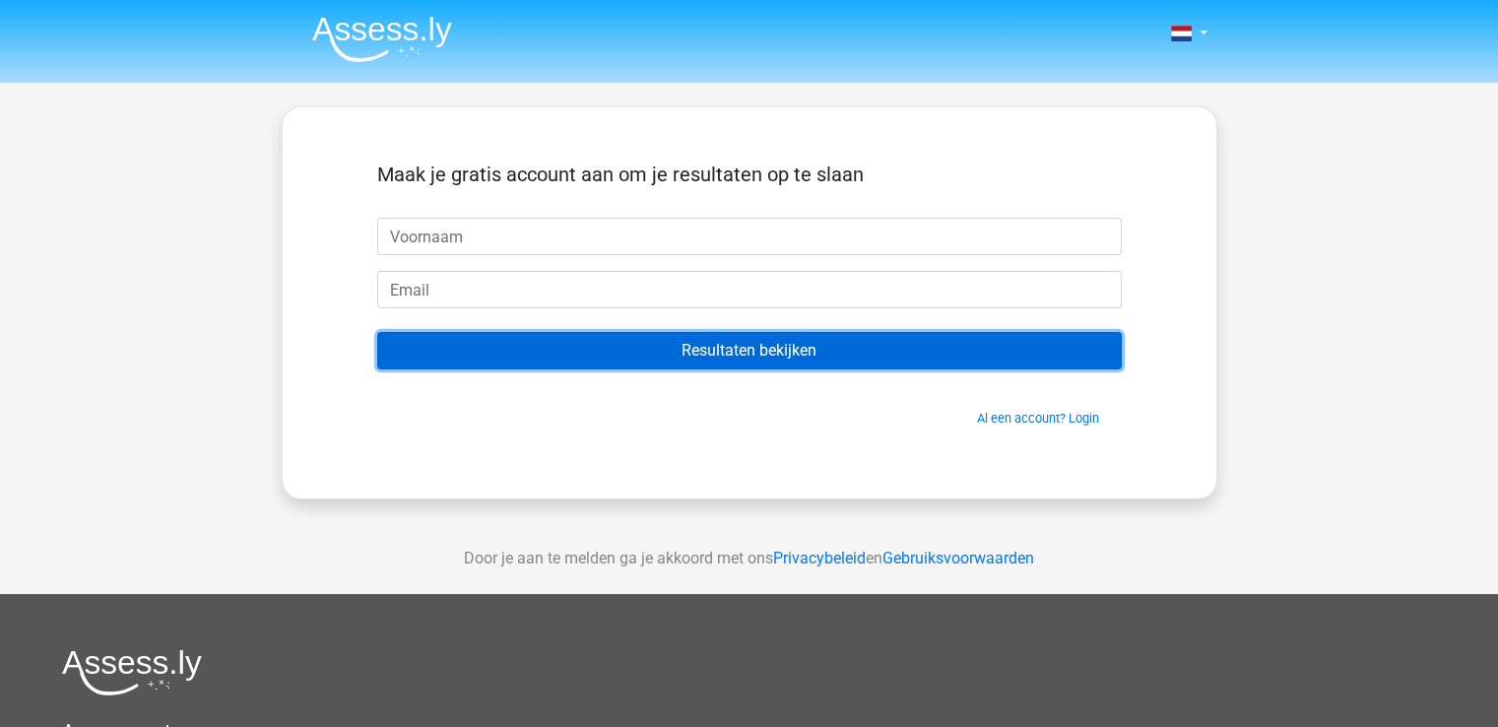
click at [780, 340] on input "Resultaten bekijken" at bounding box center [749, 350] width 744 height 37
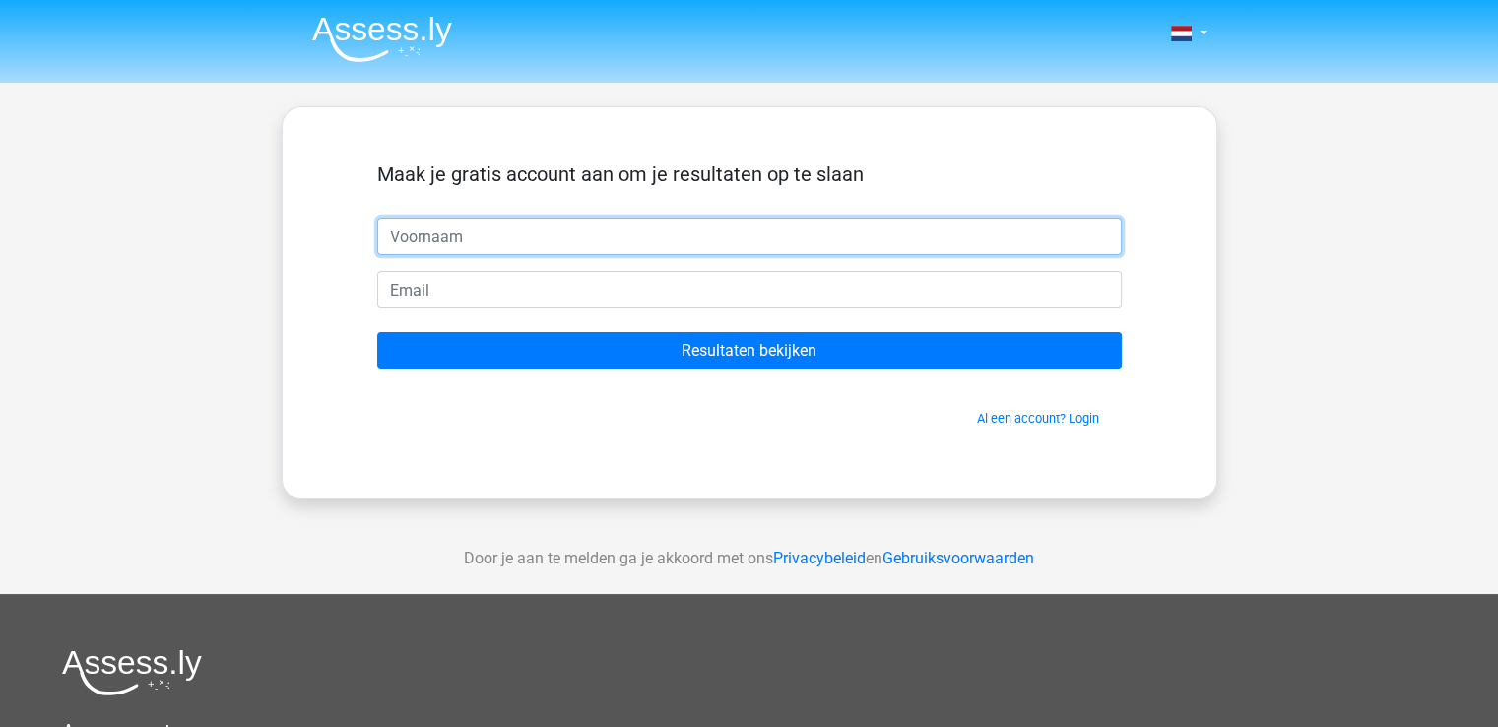
click at [550, 246] on input "text" at bounding box center [749, 236] width 744 height 37
type input "u"
type input "[PERSON_NAME]"
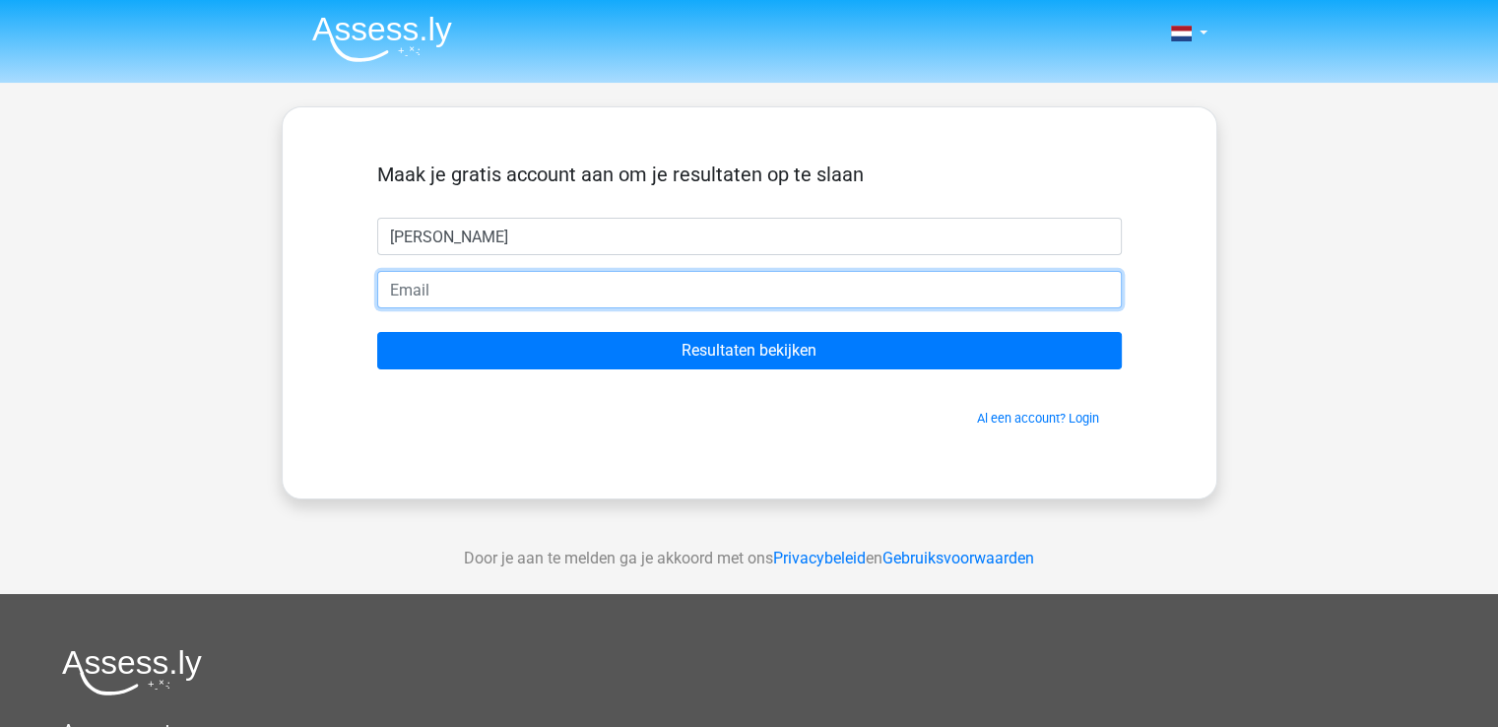
click at [504, 279] on input "email" at bounding box center [749, 289] width 744 height 37
